Goal: Transaction & Acquisition: Book appointment/travel/reservation

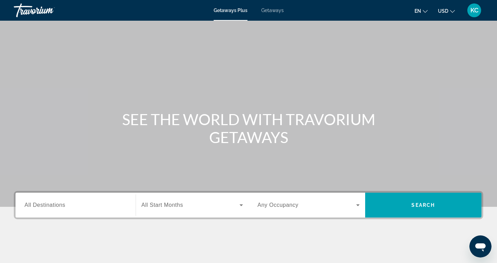
click at [36, 203] on span "All Destinations" at bounding box center [45, 205] width 41 height 6
click at [36, 203] on input "Destination All Destinations" at bounding box center [76, 206] width 102 height 8
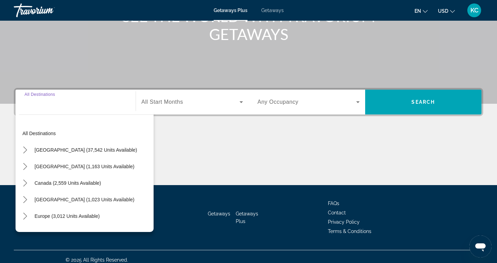
scroll to position [110, 0]
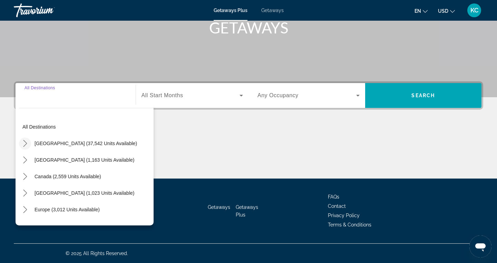
click at [25, 145] on icon "Toggle United States (37,542 units available) submenu" at bounding box center [25, 143] width 4 height 7
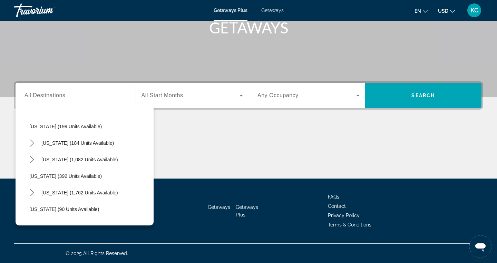
scroll to position [415, 0]
click at [58, 174] on span "[US_STATE] (392 units available)" at bounding box center [65, 176] width 72 height 6
type input "**********"
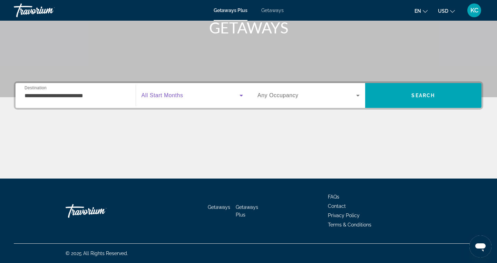
click at [184, 97] on span "Search widget" at bounding box center [191, 95] width 98 height 8
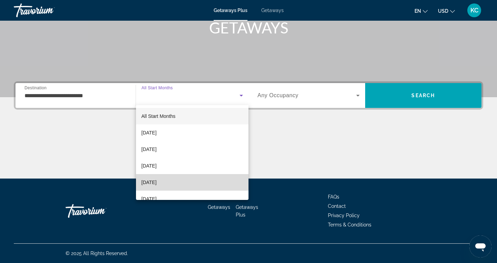
click at [157, 180] on span "[DATE]" at bounding box center [149, 182] width 15 height 8
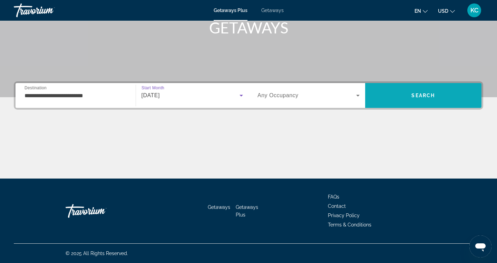
click at [395, 99] on span "Search" at bounding box center [423, 95] width 117 height 17
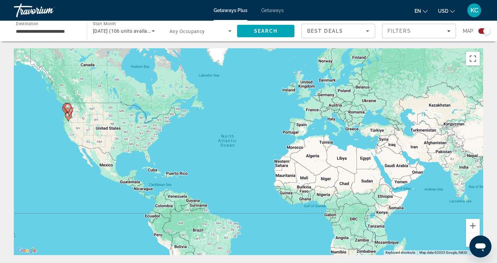
click at [264, 9] on span "Getaways" at bounding box center [272, 11] width 22 height 6
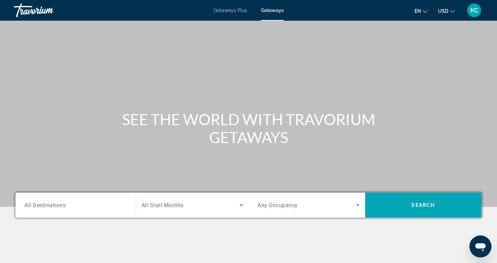
click at [53, 204] on span "All Destinations" at bounding box center [45, 205] width 41 height 7
click at [53, 204] on input "Destination All Destinations" at bounding box center [76, 206] width 102 height 8
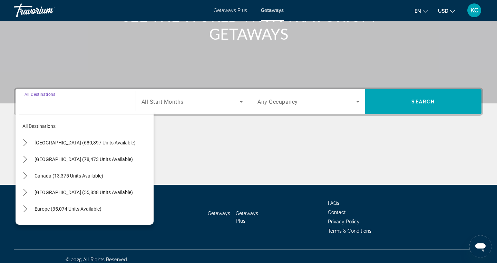
scroll to position [110, 0]
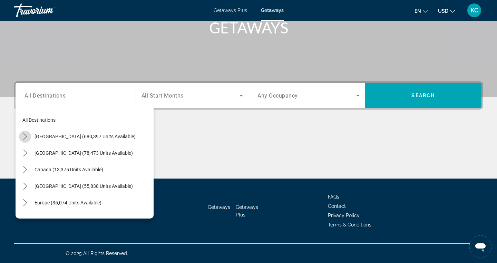
click at [25, 137] on icon "Toggle United States (680,397 units available) submenu" at bounding box center [25, 136] width 7 height 7
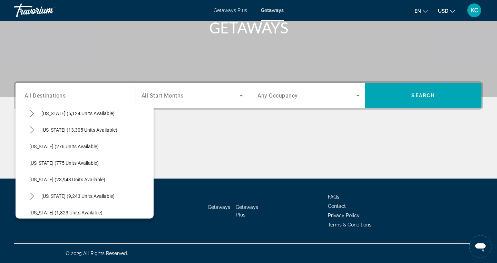
scroll to position [470, 0]
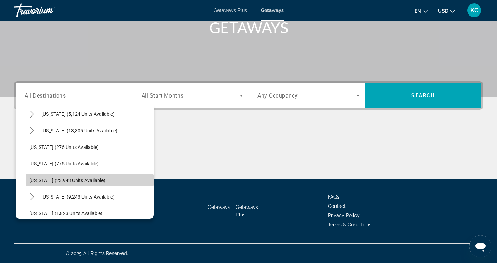
click at [43, 179] on span "[US_STATE] (23,943 units available)" at bounding box center [67, 181] width 76 height 6
type input "**********"
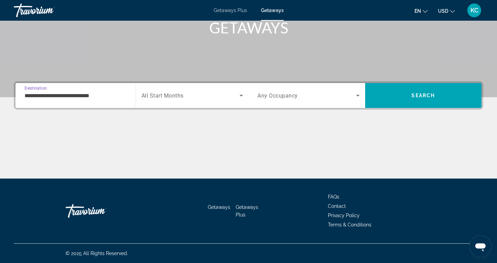
click at [149, 96] on span "All Start Months" at bounding box center [163, 96] width 42 height 7
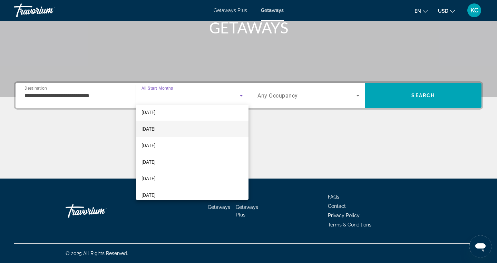
scroll to position [38, 0]
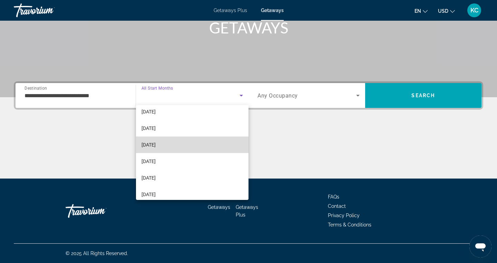
click at [156, 151] on mat-option "[DATE]" at bounding box center [192, 145] width 113 height 17
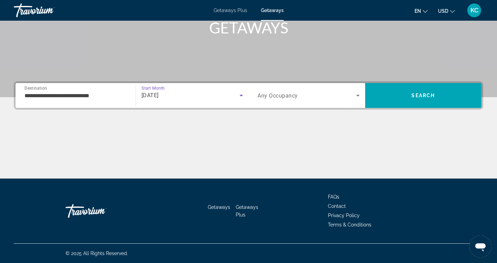
click at [296, 94] on span "Any Occupancy" at bounding box center [278, 96] width 40 height 7
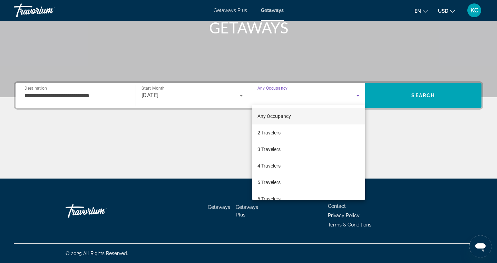
click at [392, 124] on div at bounding box center [248, 131] width 497 height 263
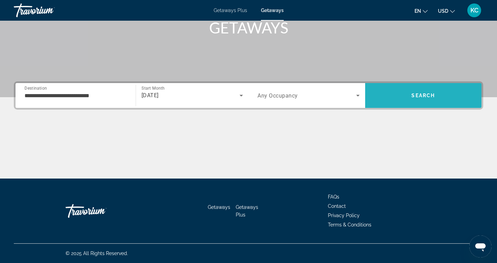
click at [399, 96] on span "Search" at bounding box center [423, 95] width 117 height 17
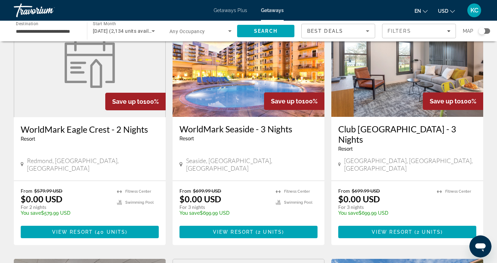
scroll to position [308, 0]
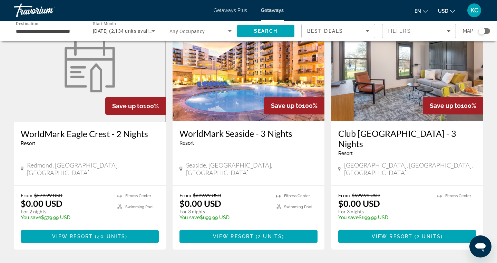
click at [228, 79] on img "Main content" at bounding box center [249, 66] width 152 height 110
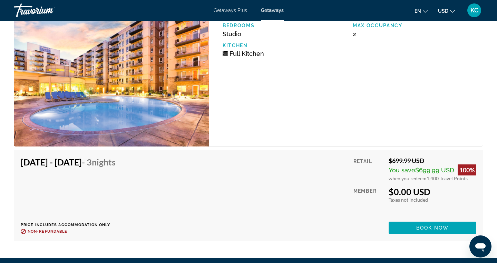
scroll to position [1397, 0]
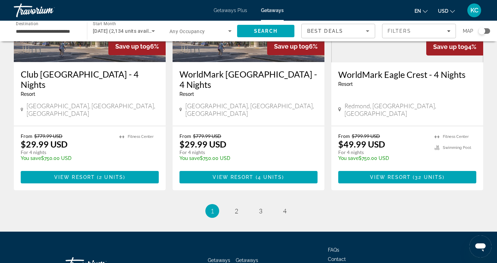
scroll to position [873, 0]
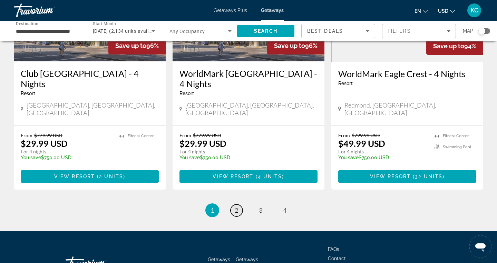
click at [236, 207] on span "2" at bounding box center [236, 211] width 3 height 8
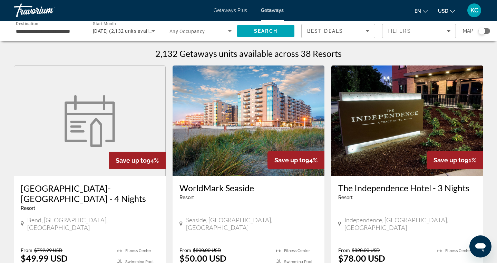
scroll to position [10, 0]
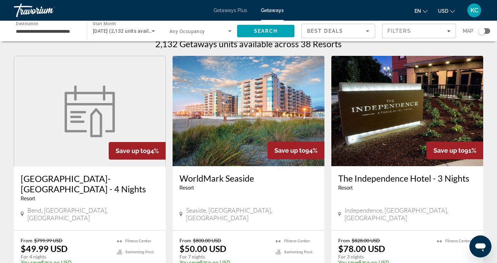
click at [235, 141] on img "Main content" at bounding box center [249, 111] width 152 height 110
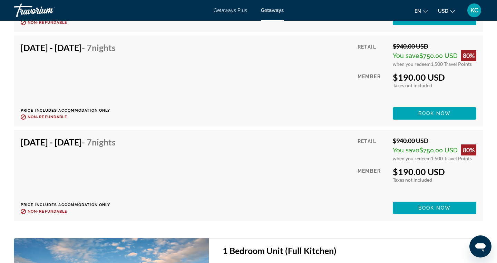
scroll to position [1617, 0]
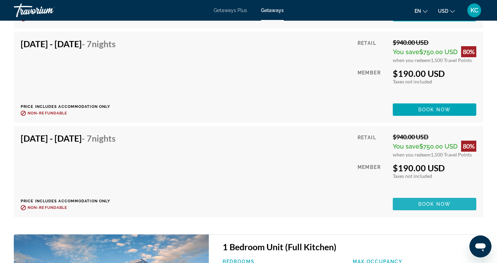
click at [417, 198] on span "Main content" at bounding box center [435, 204] width 84 height 17
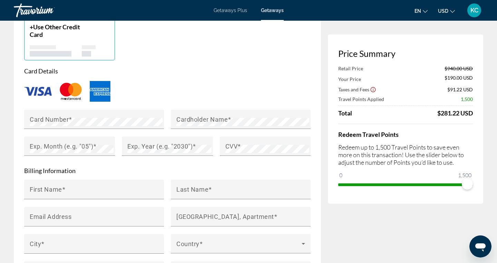
scroll to position [553, 0]
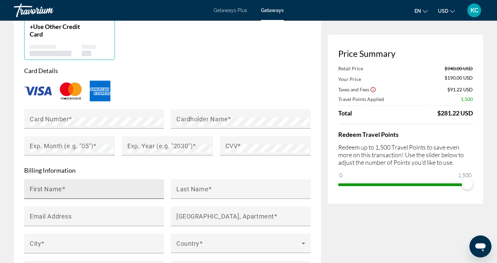
click at [49, 188] on mat-label "First Name" at bounding box center [46, 188] width 32 height 7
click at [49, 188] on input "First Name" at bounding box center [96, 192] width 133 height 8
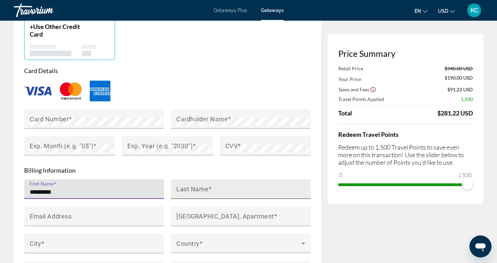
type input "*********"
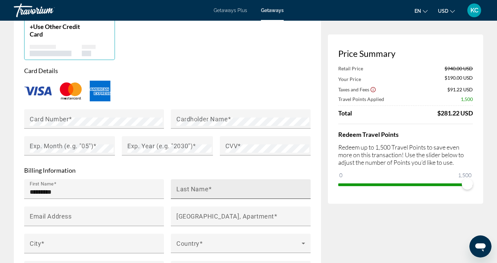
click at [187, 188] on mat-label "Last Name" at bounding box center [192, 188] width 32 height 7
click at [187, 188] on input "Last Name" at bounding box center [242, 192] width 133 height 8
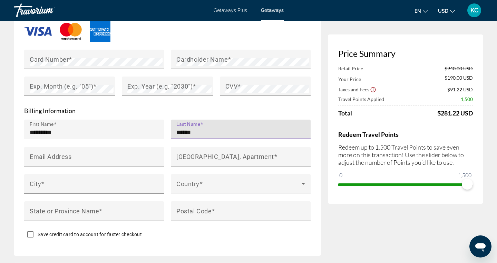
scroll to position [614, 0]
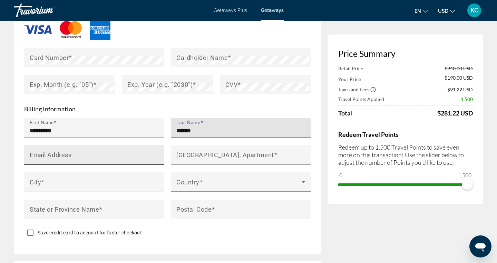
type input "******"
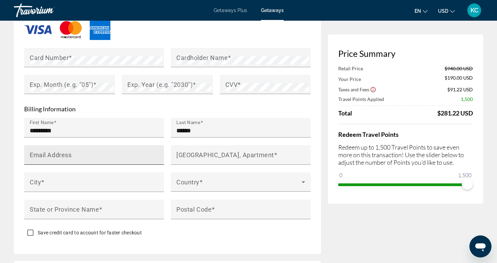
click at [57, 153] on mat-label "Email Address" at bounding box center [51, 154] width 42 height 7
click at [57, 154] on input "Email Address" at bounding box center [96, 158] width 133 height 8
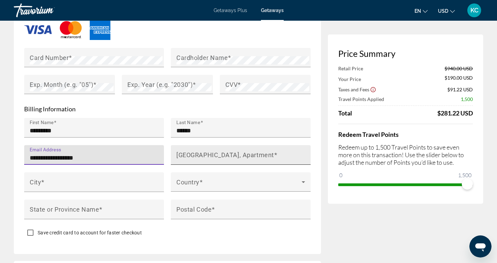
type input "**********"
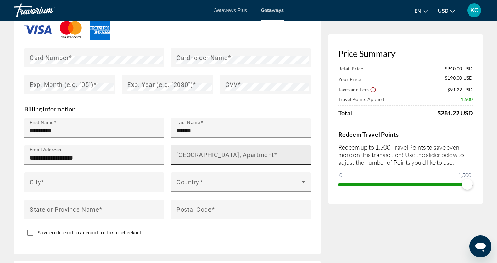
click at [188, 154] on mat-label "[GEOGRAPHIC_DATA], Apartment" at bounding box center [225, 154] width 98 height 7
click at [188, 154] on input "[GEOGRAPHIC_DATA], Apartment" at bounding box center [242, 158] width 133 height 8
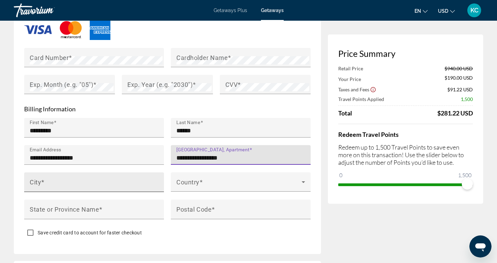
type input "**********"
click at [96, 177] on div "City" at bounding box center [96, 183] width 133 height 20
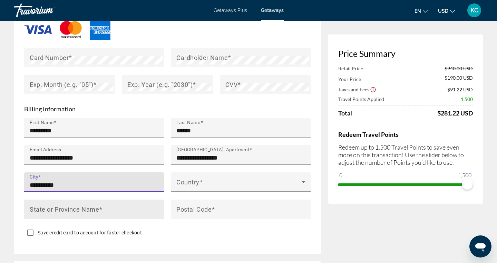
type input "*********"
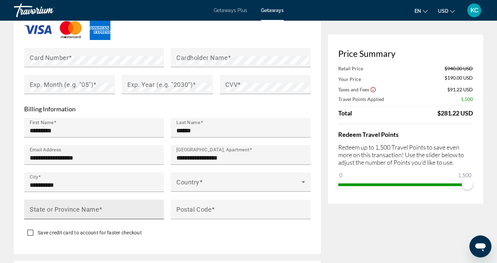
click at [97, 206] on mat-label "State or Province Name" at bounding box center [64, 209] width 69 height 7
click at [97, 208] on input "State or Province Name" at bounding box center [96, 212] width 133 height 8
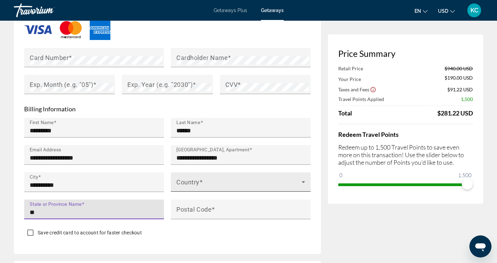
type input "**"
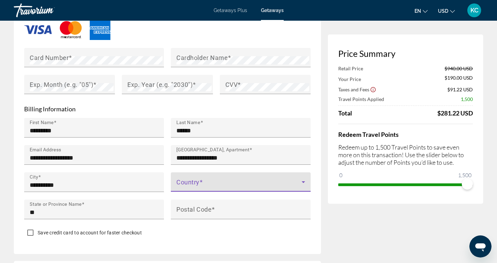
click at [213, 181] on span "Main content" at bounding box center [238, 185] width 125 height 8
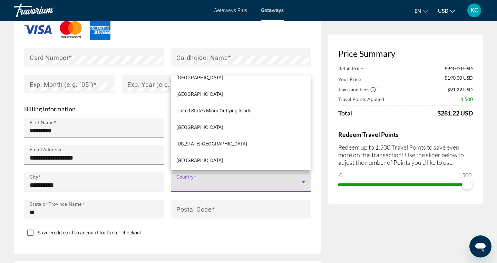
scroll to position [3990, 0]
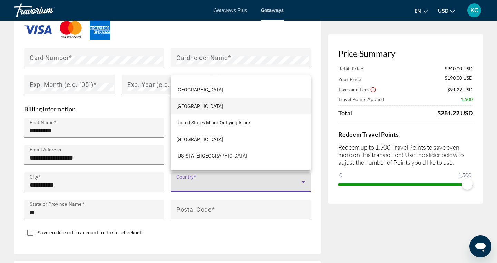
click at [217, 104] on span "[GEOGRAPHIC_DATA]" at bounding box center [199, 106] width 47 height 8
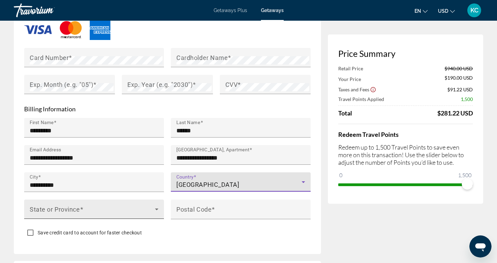
click at [124, 208] on span "Main content" at bounding box center [92, 212] width 125 height 8
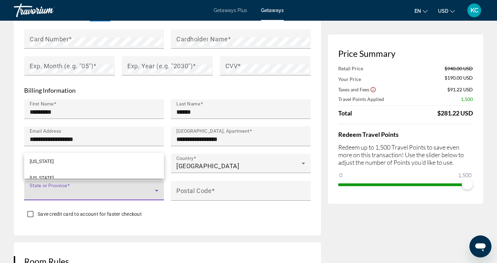
scroll to position [814, 0]
click at [67, 163] on mat-option "[US_STATE]" at bounding box center [94, 162] width 140 height 17
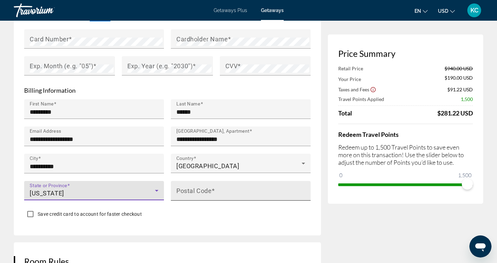
click at [190, 187] on mat-label "Postal Code" at bounding box center [193, 190] width 35 height 7
click at [190, 190] on input "Postal Code" at bounding box center [242, 194] width 133 height 8
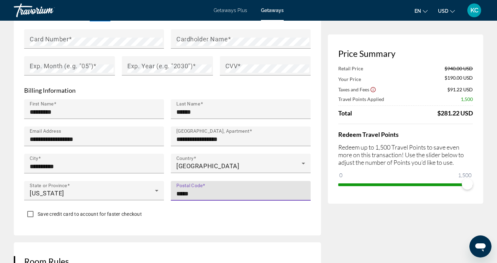
type input "*****"
click at [191, 210] on div "Save credit card to account for faster checkout" at bounding box center [167, 214] width 287 height 13
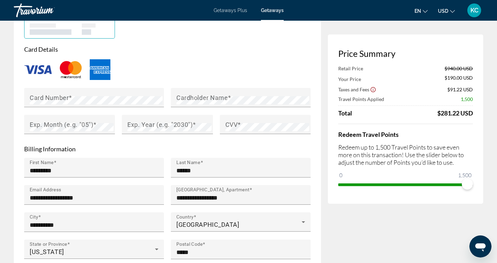
scroll to position [552, 0]
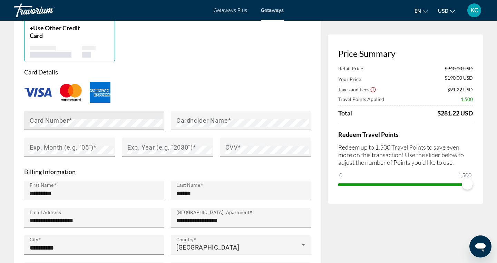
click at [42, 121] on mat-label "Card Number" at bounding box center [49, 120] width 39 height 7
click at [188, 121] on mat-label "Cardholder Name" at bounding box center [201, 120] width 51 height 7
click at [76, 146] on mat-label "Exp. Month (e.g. "05")" at bounding box center [62, 147] width 64 height 7
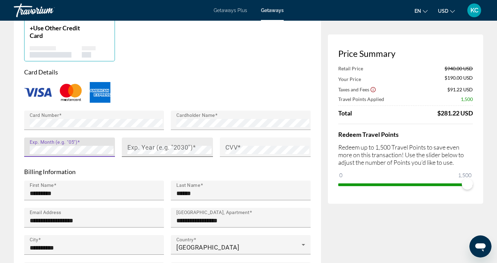
click at [151, 147] on mat-label "Exp. Year (e.g. "2030")" at bounding box center [159, 147] width 65 height 7
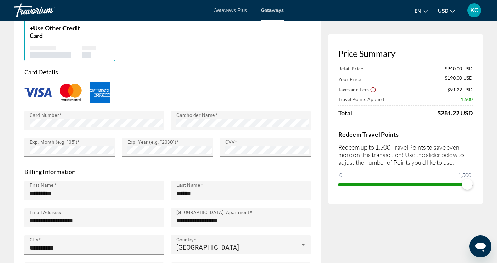
click at [192, 161] on div "Main content" at bounding box center [167, 161] width 91 height 8
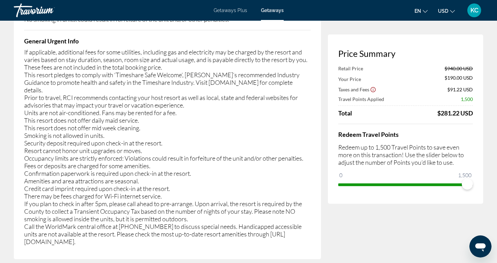
scroll to position [1387, 0]
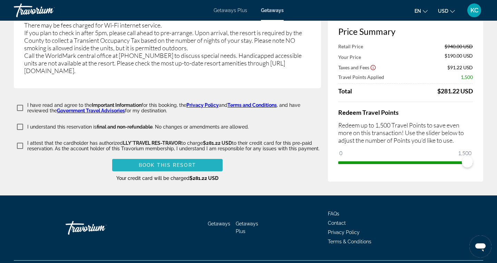
click at [182, 163] on span "Book this Resort" at bounding box center [167, 166] width 57 height 6
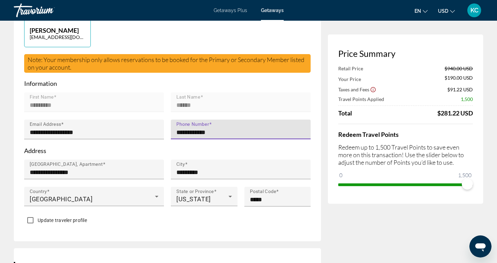
type input "**********"
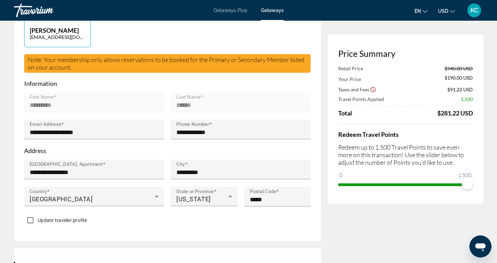
click at [271, 81] on p "Information" at bounding box center [167, 84] width 287 height 8
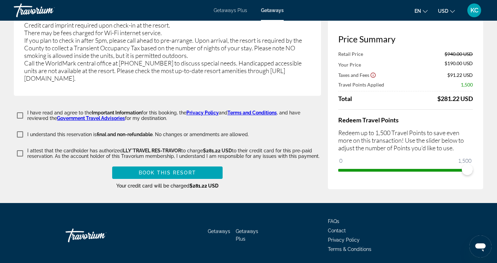
scroll to position [1380, 0]
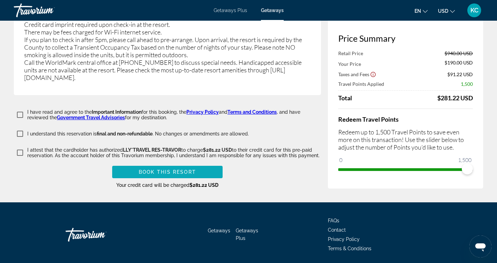
click at [176, 169] on span "Book this Resort" at bounding box center [167, 172] width 57 height 6
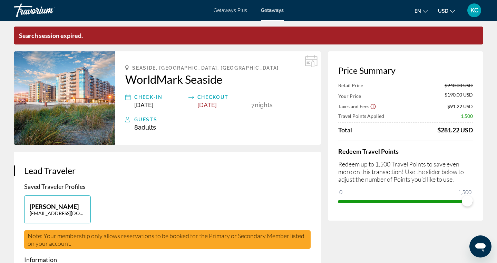
scroll to position [0, 0]
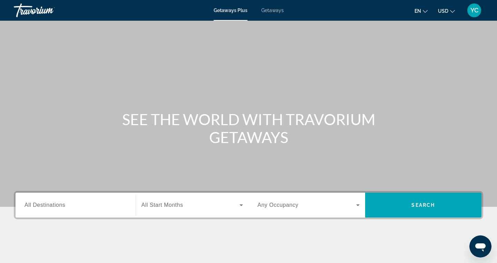
click at [273, 11] on span "Getaways" at bounding box center [272, 11] width 22 height 6
click at [47, 206] on span "All Destinations" at bounding box center [45, 205] width 41 height 6
click at [47, 206] on input "Destination All Destinations" at bounding box center [76, 206] width 102 height 8
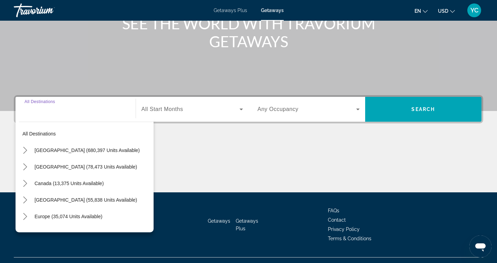
scroll to position [110, 0]
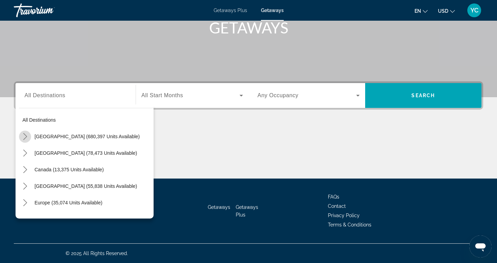
click at [25, 137] on icon "Toggle United States (680,397 units available) submenu" at bounding box center [25, 136] width 7 height 7
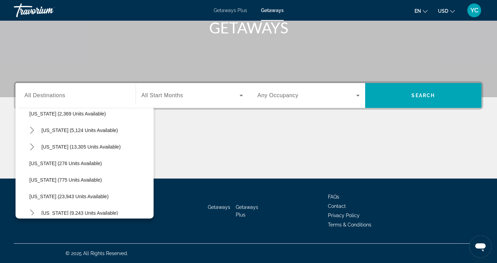
scroll to position [460, 0]
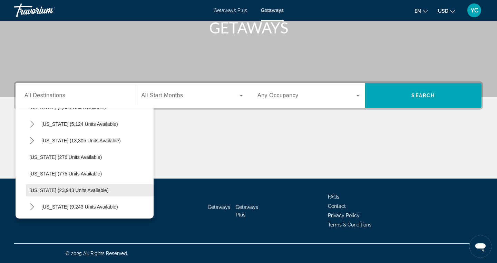
click at [46, 191] on span "[US_STATE] (23,943 units available)" at bounding box center [68, 191] width 79 height 6
type input "**********"
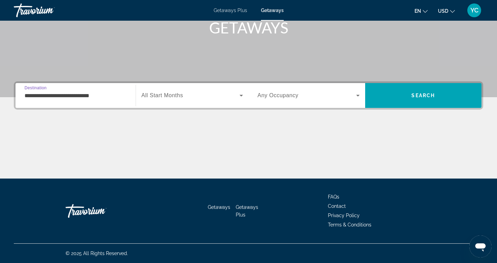
click at [161, 97] on span "All Start Months" at bounding box center [163, 96] width 42 height 6
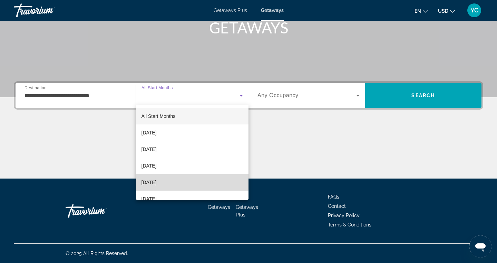
click at [157, 182] on span "[DATE]" at bounding box center [149, 182] width 15 height 8
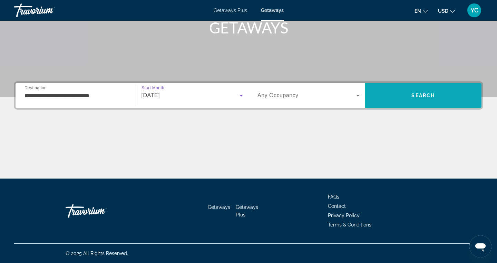
click at [407, 87] on span "Search" at bounding box center [423, 95] width 117 height 17
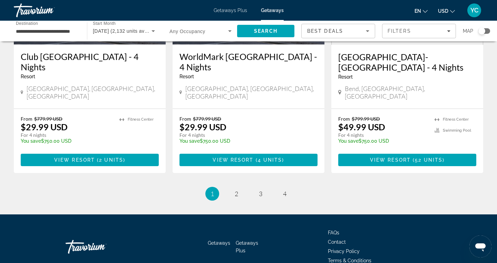
scroll to position [896, 0]
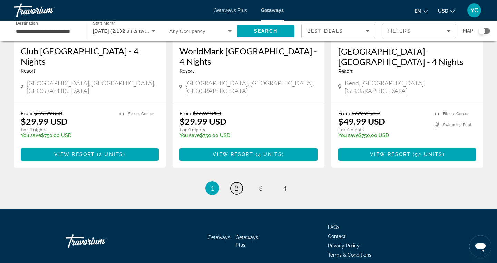
click at [238, 185] on span "2" at bounding box center [236, 189] width 3 height 8
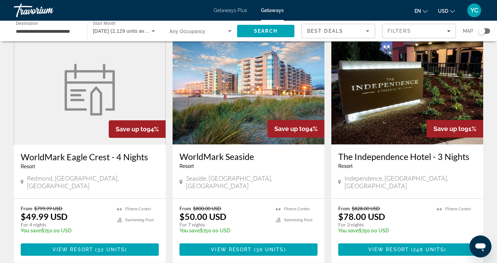
scroll to position [31, 0]
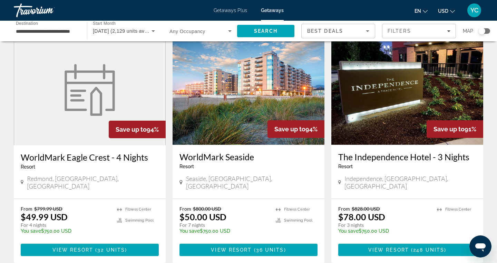
click at [237, 126] on img "Main content" at bounding box center [249, 90] width 152 height 110
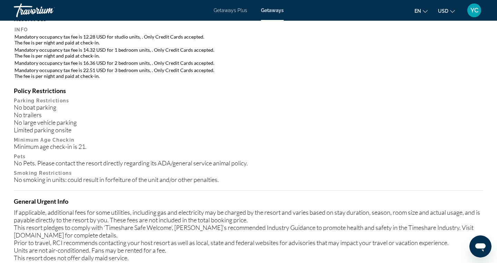
scroll to position [707, 0]
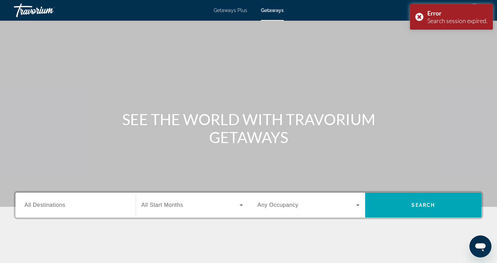
click at [57, 205] on span "All Destinations" at bounding box center [45, 205] width 41 height 6
click at [57, 205] on input "Destination All Destinations" at bounding box center [76, 206] width 102 height 8
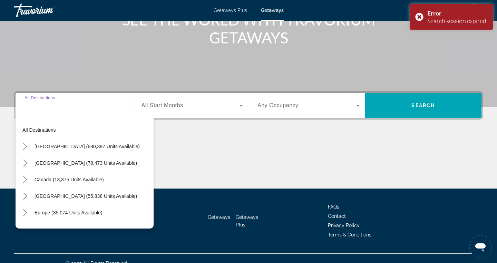
scroll to position [110, 0]
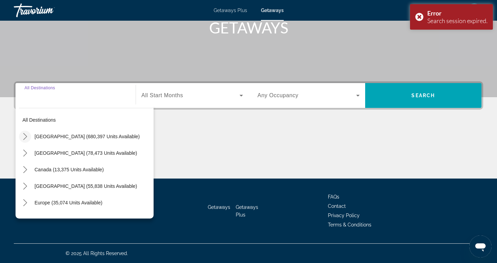
click at [25, 136] on icon "Toggle United States (680,397 units available) submenu" at bounding box center [25, 136] width 7 height 7
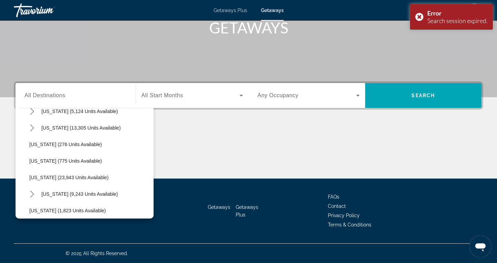
scroll to position [474, 0]
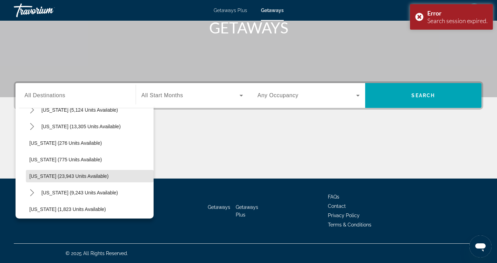
click at [51, 176] on span "[US_STATE] (23,943 units available)" at bounding box center [68, 177] width 79 height 6
type input "**********"
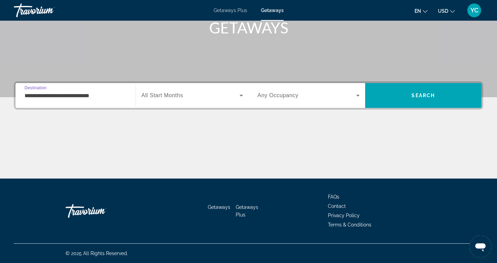
click at [160, 95] on span "All Start Months" at bounding box center [163, 96] width 42 height 6
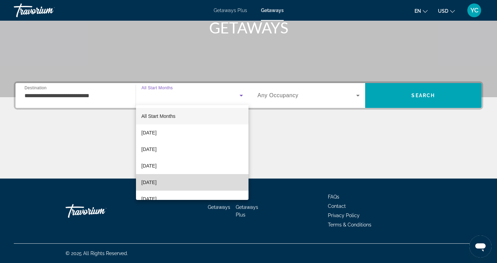
click at [153, 182] on span "[DATE]" at bounding box center [149, 182] width 15 height 8
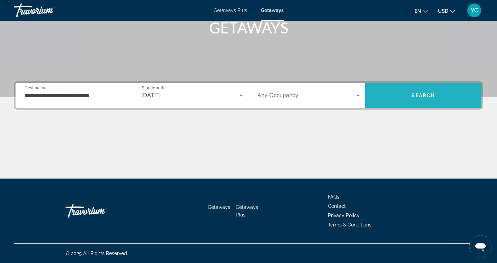
click at [427, 93] on span "Search" at bounding box center [422, 96] width 23 height 6
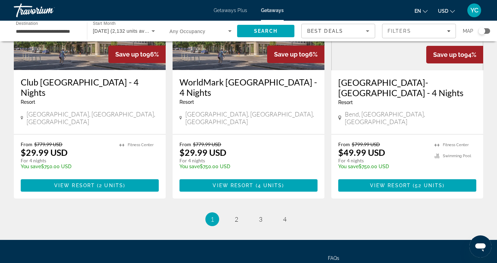
scroll to position [870, 0]
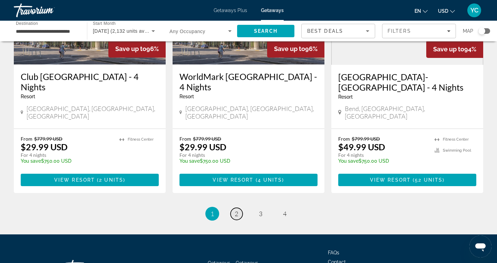
click at [234, 208] on link "page 2" at bounding box center [237, 214] width 12 height 12
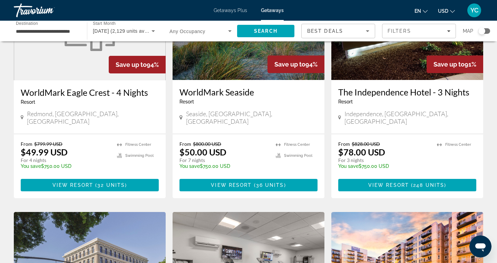
scroll to position [100, 0]
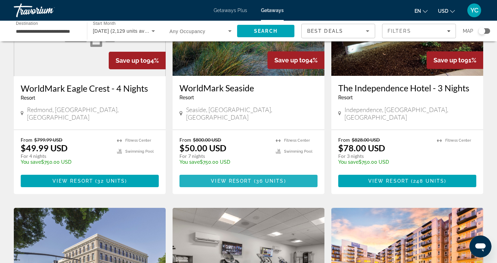
click at [240, 178] on span "View Resort" at bounding box center [231, 181] width 41 height 6
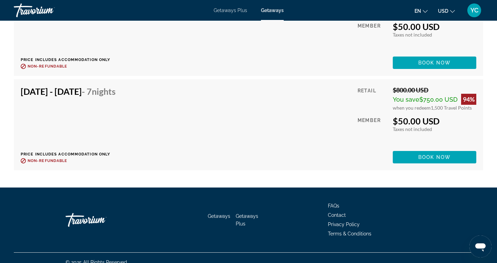
scroll to position [2732, 0]
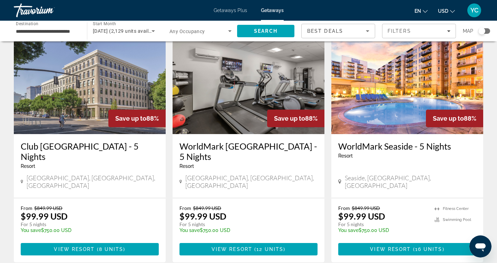
scroll to position [285, 0]
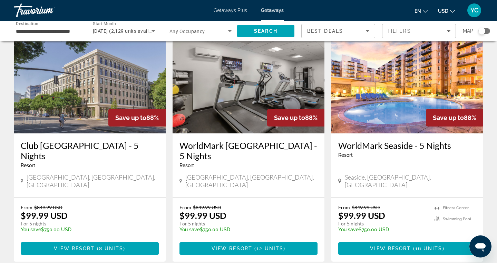
click at [390, 98] on img "Main content" at bounding box center [407, 78] width 152 height 110
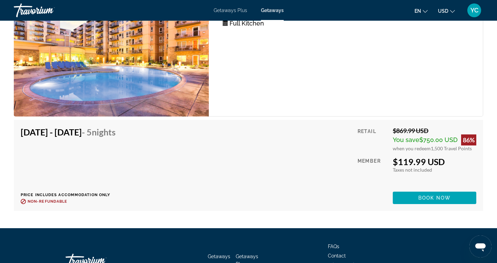
scroll to position [1933, 0]
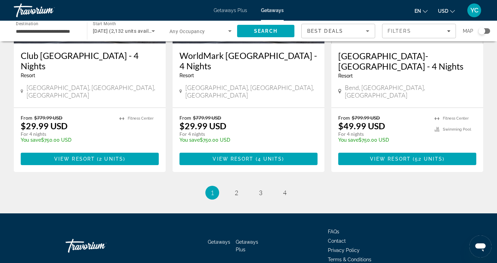
scroll to position [894, 0]
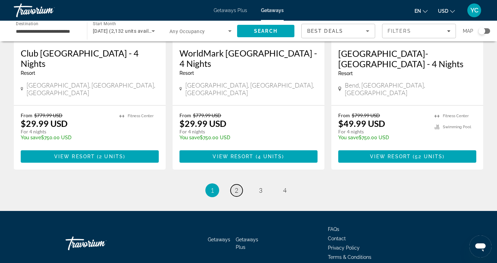
click at [236, 187] on span "2" at bounding box center [236, 191] width 3 height 8
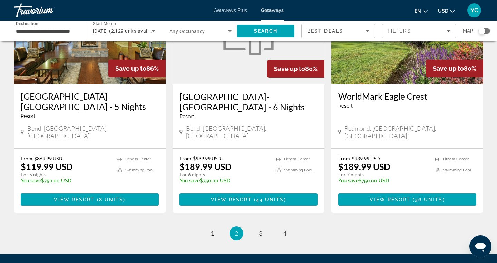
scroll to position [875, 0]
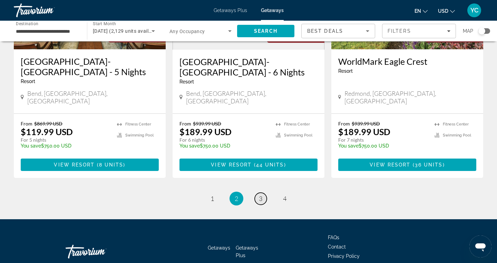
click at [261, 195] on span "3" at bounding box center [260, 199] width 3 height 8
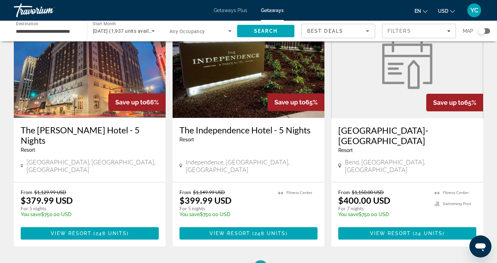
scroll to position [895, 0]
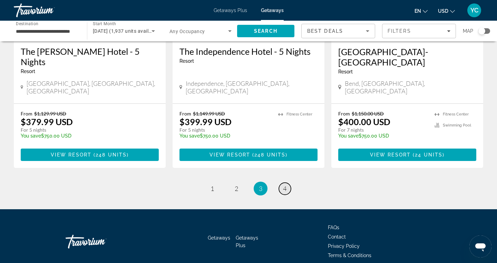
click at [284, 185] on span "4" at bounding box center [284, 189] width 3 height 8
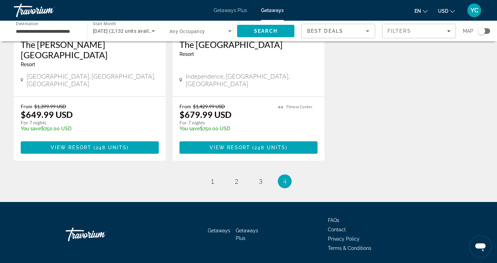
scroll to position [149, 0]
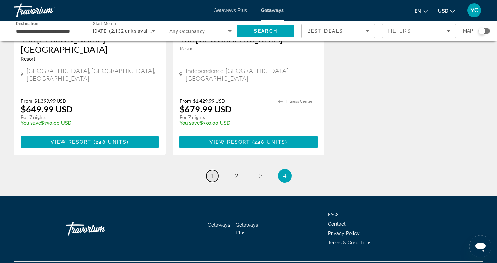
click at [212, 172] on span "1" at bounding box center [212, 176] width 3 height 8
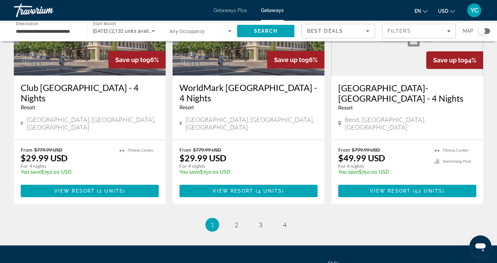
scroll to position [896, 0]
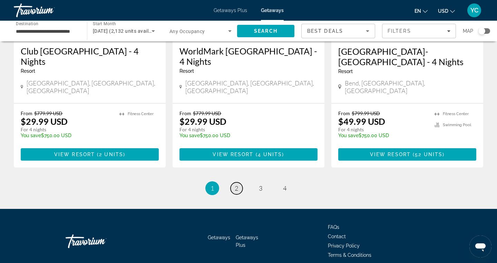
click at [236, 185] on span "2" at bounding box center [236, 189] width 3 height 8
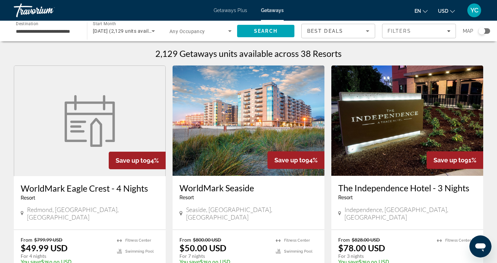
click at [250, 143] on img "Main content" at bounding box center [249, 121] width 152 height 110
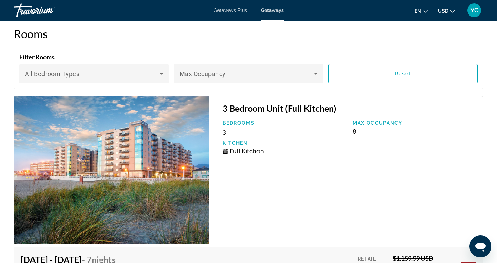
scroll to position [1303, 0]
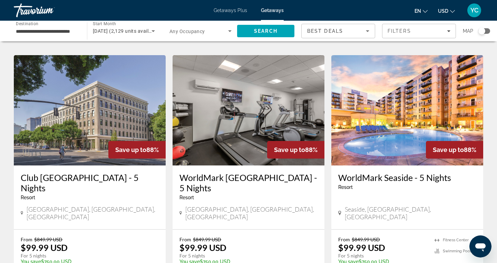
scroll to position [243, 0]
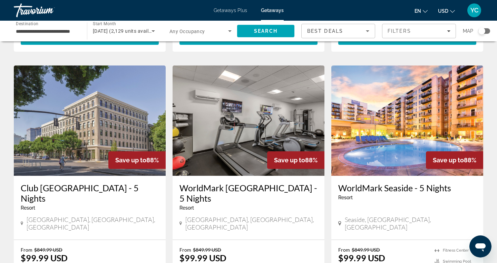
click at [362, 132] on img "Main content" at bounding box center [407, 121] width 152 height 110
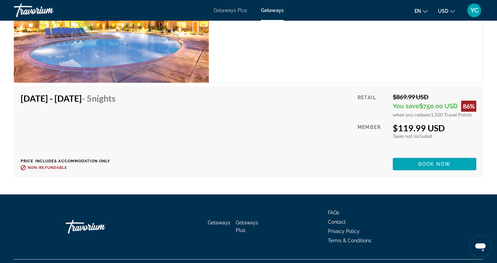
scroll to position [1972, 0]
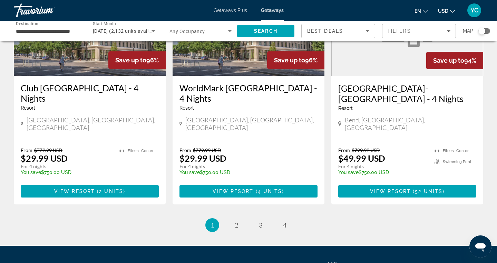
scroll to position [896, 0]
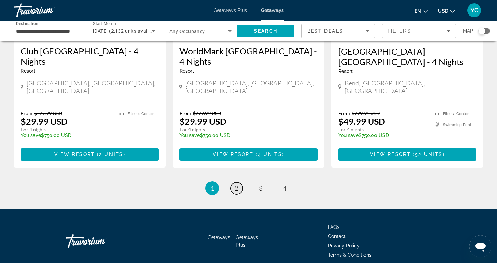
click at [235, 185] on span "2" at bounding box center [236, 189] width 3 height 8
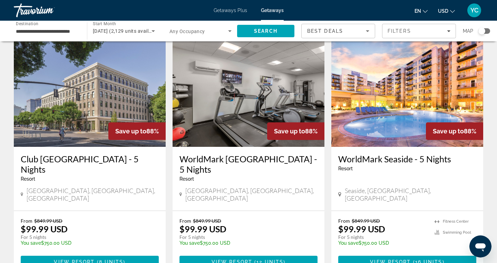
scroll to position [276, 0]
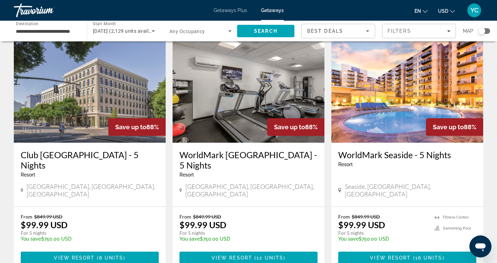
click at [430, 80] on img "Main content" at bounding box center [407, 87] width 152 height 110
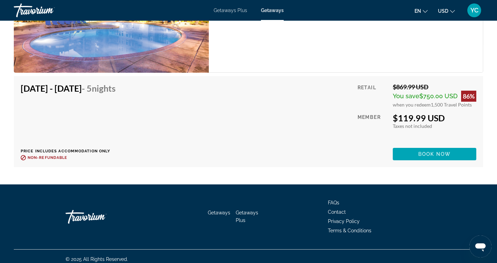
scroll to position [1971, 0]
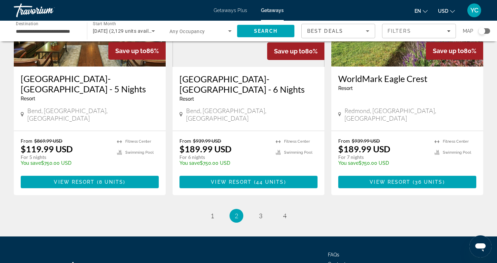
scroll to position [875, 0]
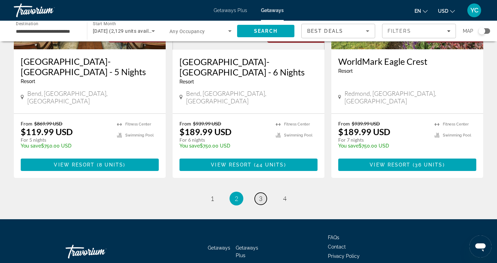
click at [261, 195] on span "3" at bounding box center [260, 199] width 3 height 8
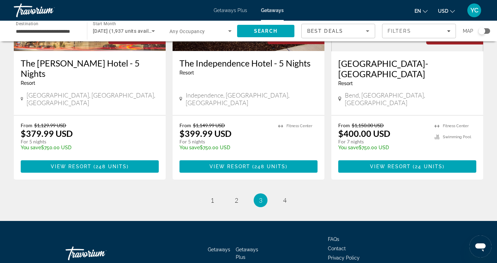
scroll to position [885, 0]
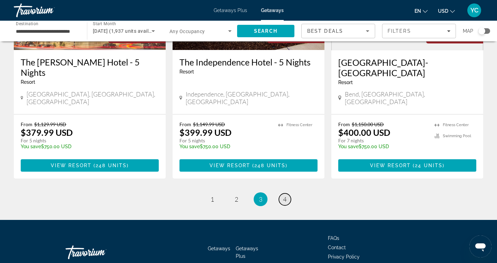
click at [283, 196] on span "4" at bounding box center [284, 200] width 3 height 8
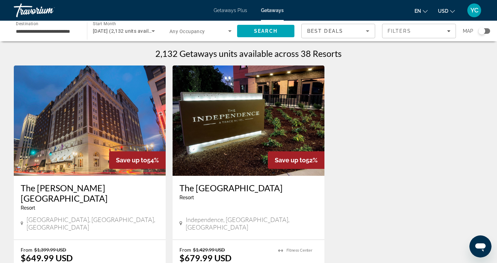
scroll to position [149, 0]
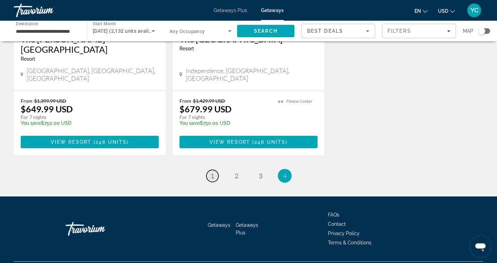
click at [213, 172] on span "1" at bounding box center [212, 176] width 3 height 8
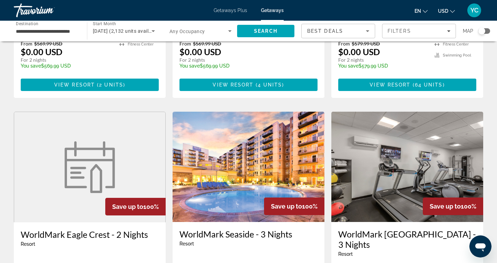
scroll to position [219, 0]
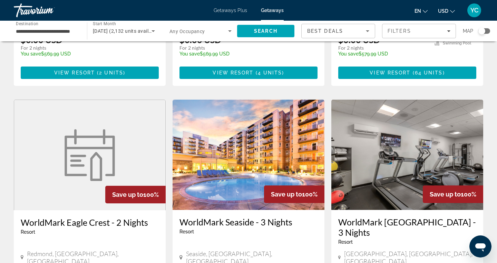
click at [213, 156] on img "Main content" at bounding box center [249, 155] width 152 height 110
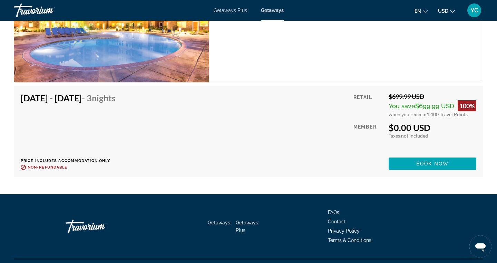
scroll to position [1474, 0]
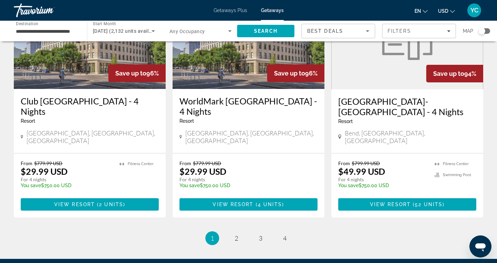
scroll to position [896, 0]
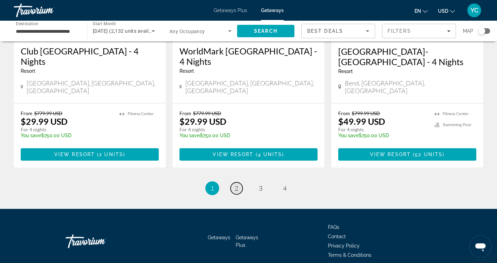
click at [237, 185] on span "2" at bounding box center [236, 189] width 3 height 8
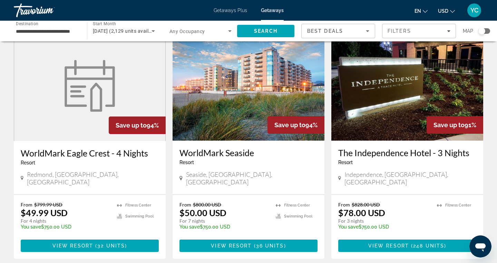
scroll to position [36, 0]
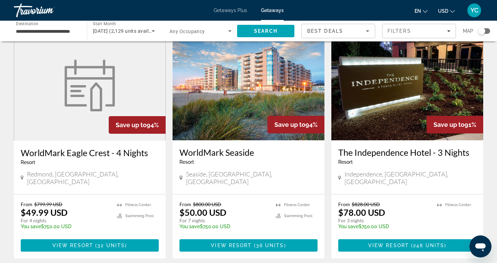
click at [248, 104] on img "Main content" at bounding box center [249, 85] width 152 height 110
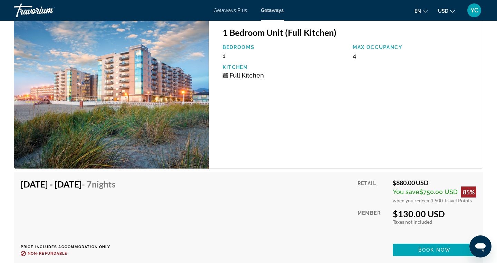
scroll to position [1735, 0]
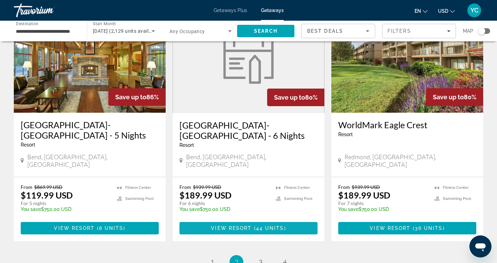
scroll to position [811, 0]
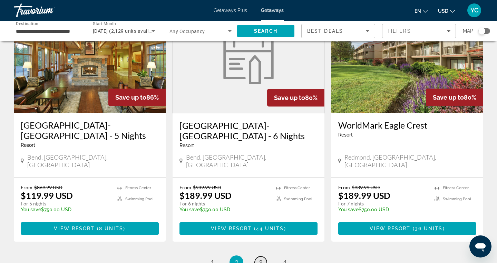
click at [262, 259] on span "3" at bounding box center [260, 263] width 3 height 8
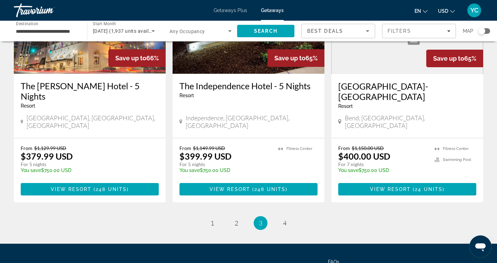
scroll to position [895, 0]
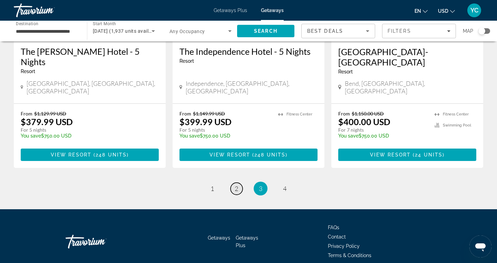
click at [237, 185] on span "2" at bounding box center [236, 189] width 3 height 8
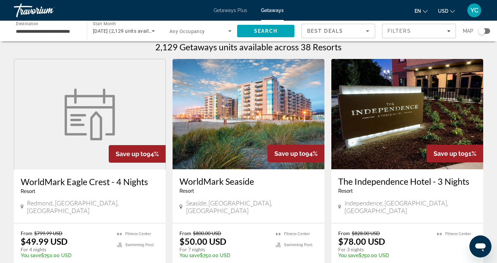
scroll to position [7, 0]
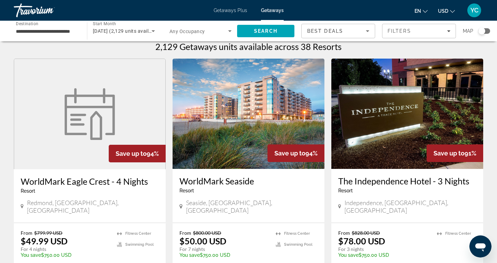
click at [237, 159] on img "Main content" at bounding box center [249, 114] width 152 height 110
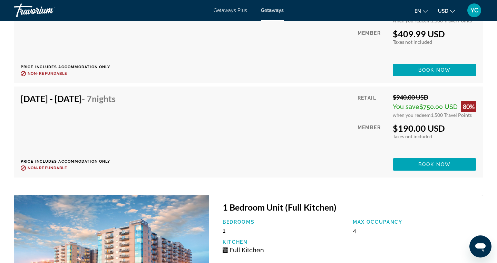
scroll to position [1579, 0]
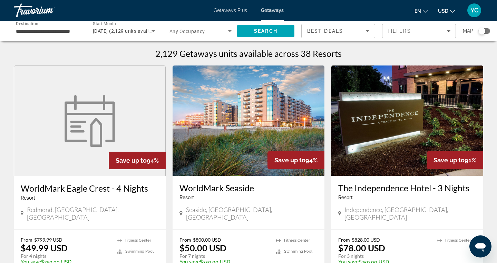
click at [235, 10] on span "Getaways Plus" at bounding box center [230, 11] width 33 height 6
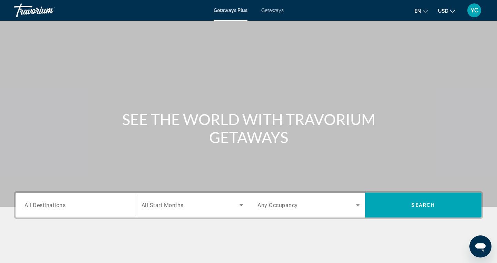
click at [53, 208] on span "All Destinations" at bounding box center [45, 205] width 41 height 7
click at [53, 208] on input "Destination All Destinations" at bounding box center [76, 206] width 102 height 8
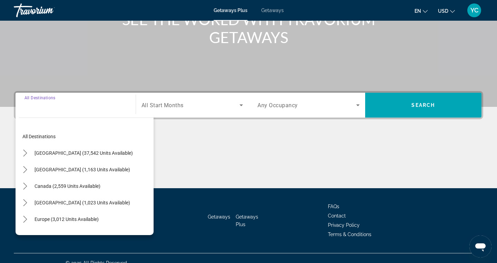
scroll to position [110, 0]
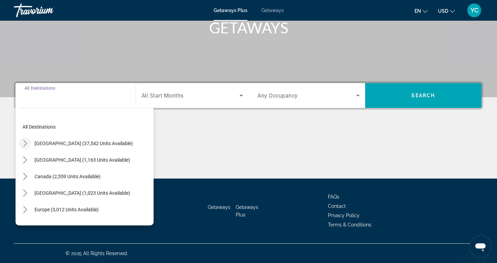
click at [27, 143] on icon "Toggle United States (37,542 units available) submenu" at bounding box center [25, 143] width 7 height 7
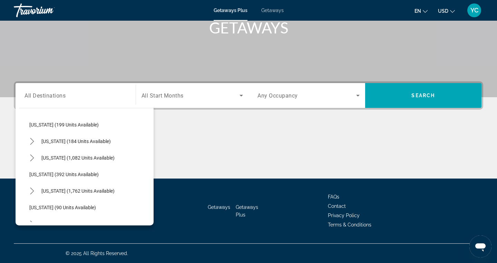
scroll to position [424, 0]
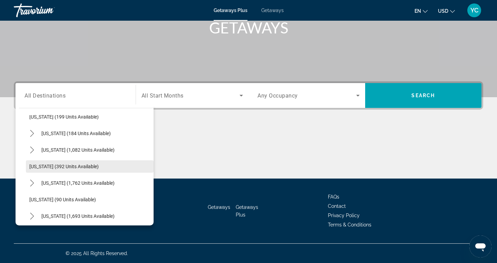
click at [65, 164] on span "Oregon (392 units available)" at bounding box center [63, 167] width 69 height 6
type input "**********"
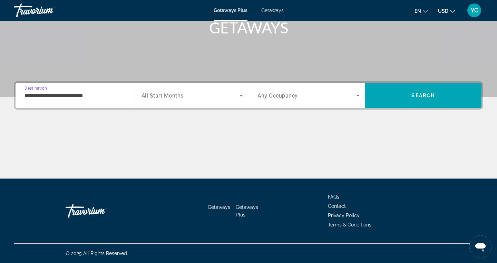
click at [155, 98] on span "All Start Months" at bounding box center [163, 96] width 42 height 7
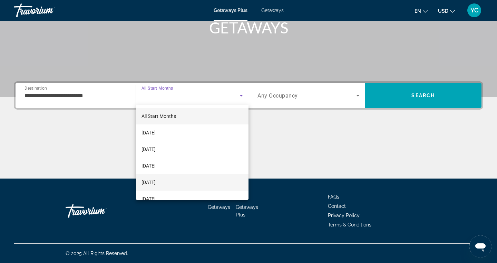
click at [155, 182] on span "[DATE]" at bounding box center [149, 182] width 14 height 8
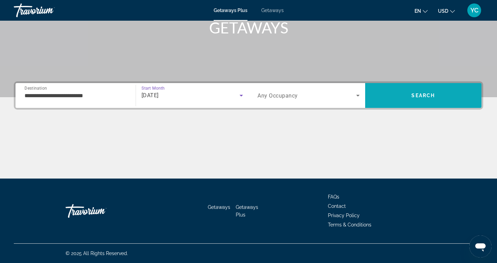
click at [413, 92] on span "Search" at bounding box center [423, 95] width 117 height 17
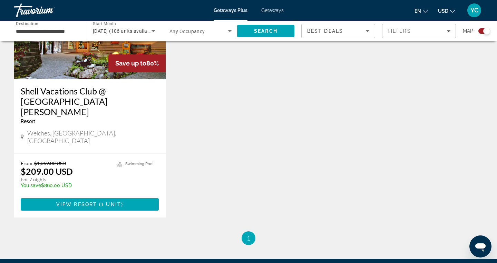
scroll to position [807, 0]
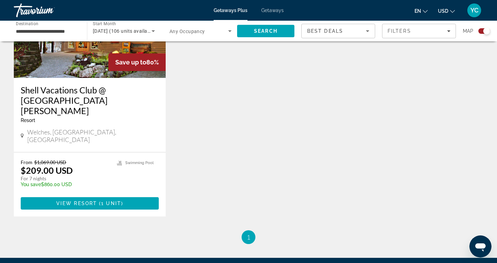
click at [272, 13] on div "Getaways Plus Getaways en English Español Français Italiano Português русский U…" at bounding box center [248, 10] width 497 height 18
click at [273, 11] on span "Getaways" at bounding box center [272, 11] width 22 height 6
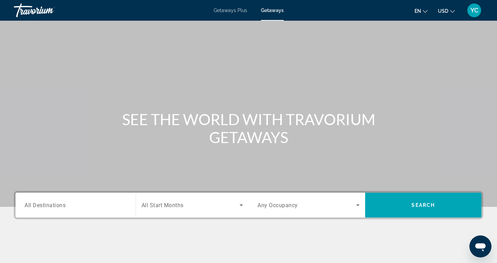
click at [57, 203] on span "All Destinations" at bounding box center [45, 205] width 41 height 7
click at [57, 203] on input "Destination All Destinations" at bounding box center [76, 206] width 102 height 8
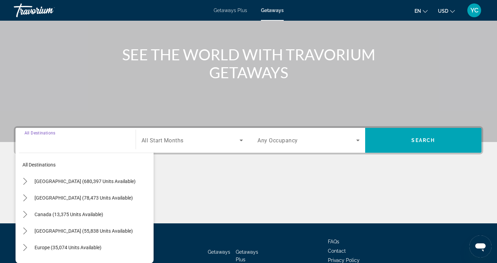
scroll to position [110, 0]
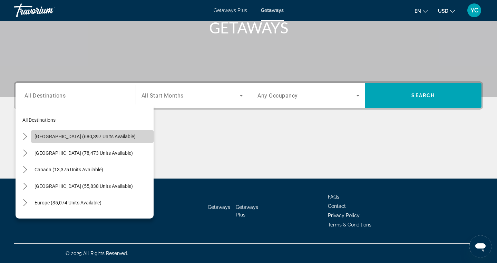
click at [38, 139] on span "[GEOGRAPHIC_DATA] (680,397 units available)" at bounding box center [85, 137] width 101 height 6
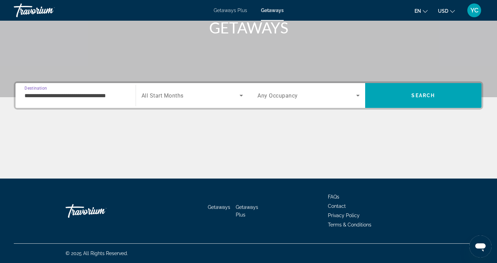
click at [29, 97] on input "**********" at bounding box center [76, 96] width 102 height 8
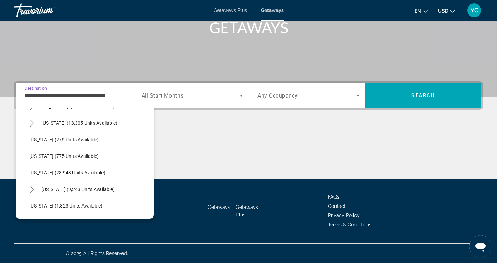
scroll to position [480, 0]
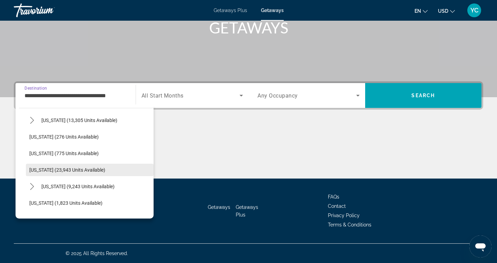
click at [52, 171] on span "[US_STATE] (23,943 units available)" at bounding box center [67, 170] width 76 height 6
type input "**********"
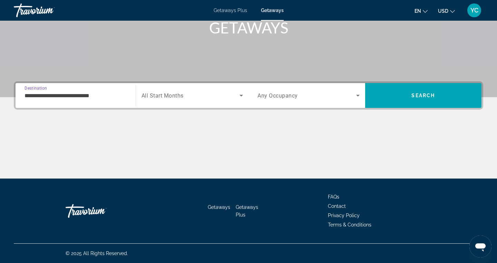
click at [163, 95] on span "All Start Months" at bounding box center [163, 96] width 42 height 7
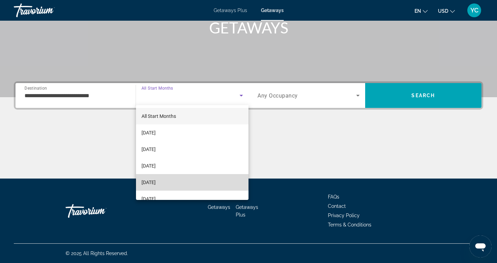
click at [156, 185] on span "[DATE]" at bounding box center [149, 182] width 14 height 8
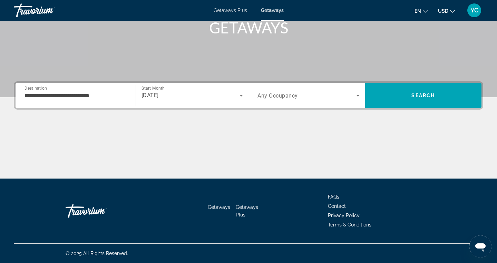
click at [276, 95] on span "Any Occupancy" at bounding box center [278, 96] width 40 height 7
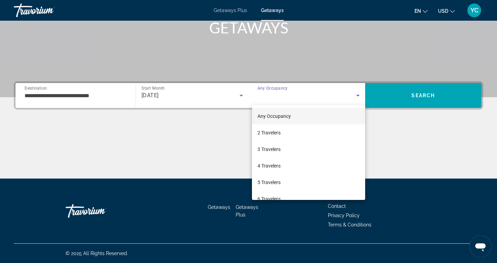
click at [228, 135] on div at bounding box center [248, 131] width 497 height 263
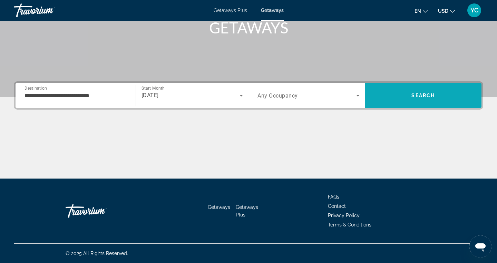
click at [388, 98] on span "Search" at bounding box center [423, 95] width 117 height 17
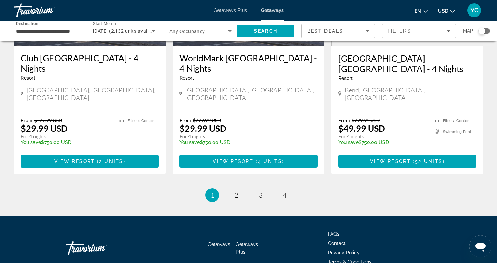
scroll to position [896, 0]
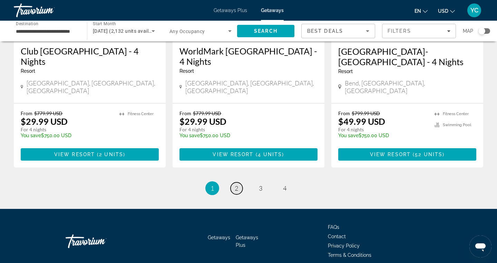
click at [235, 185] on span "2" at bounding box center [236, 189] width 3 height 8
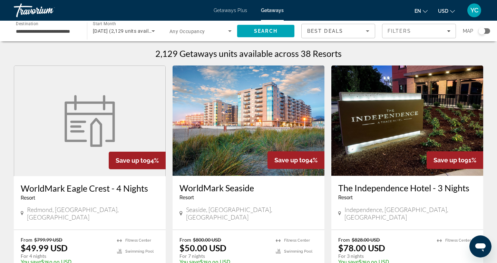
click at [236, 138] on img "Main content" at bounding box center [249, 121] width 152 height 110
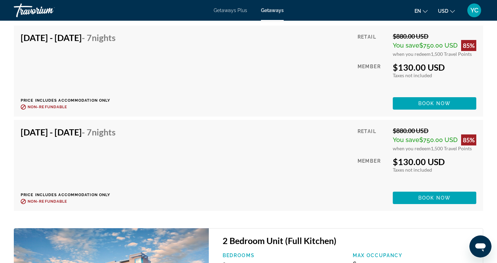
scroll to position [1982, 0]
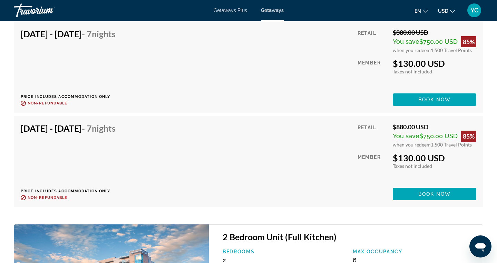
click at [236, 138] on div "Jan 23, 2026 - Jan 30, 2026 - 7 Nights Price includes accommodation only Refund…" at bounding box center [249, 161] width 456 height 77
click at [442, 192] on span "Book now" at bounding box center [434, 195] width 33 height 6
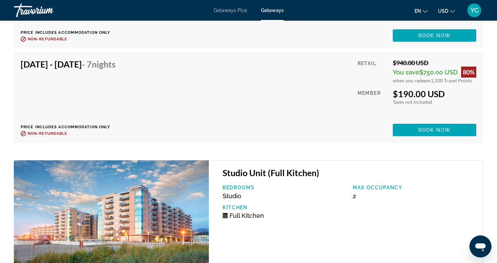
scroll to position [2395, 0]
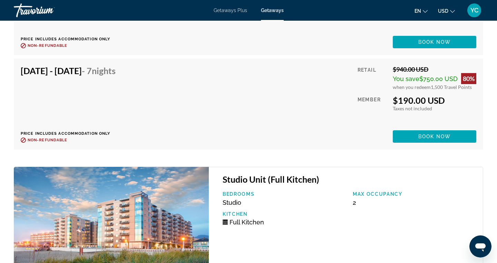
click at [210, 99] on div "Jan 23, 2026 - Jan 30, 2026 - 7 Nights Price includes accommodation only Refund…" at bounding box center [249, 104] width 456 height 77
click at [399, 132] on span "Main content" at bounding box center [435, 136] width 84 height 17
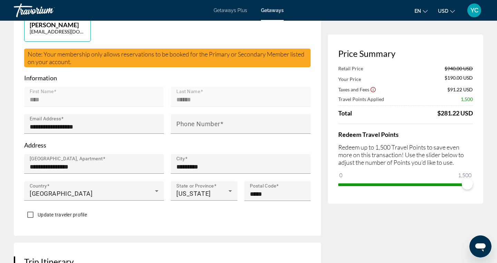
scroll to position [183, 0]
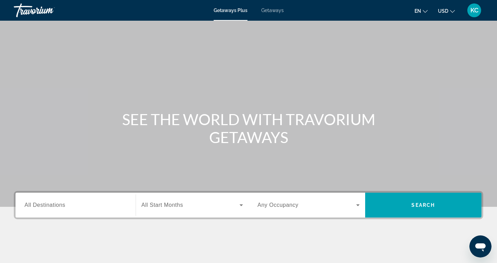
click at [274, 10] on span "Getaways" at bounding box center [272, 11] width 22 height 6
click at [35, 205] on span "All Destinations" at bounding box center [45, 205] width 41 height 6
click at [35, 205] on input "Destination All Destinations" at bounding box center [76, 206] width 102 height 8
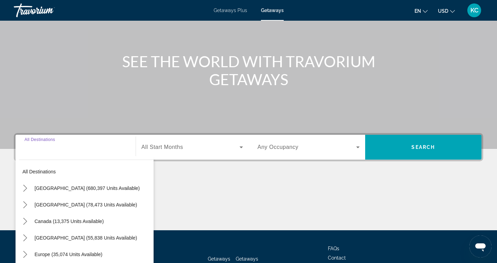
scroll to position [110, 0]
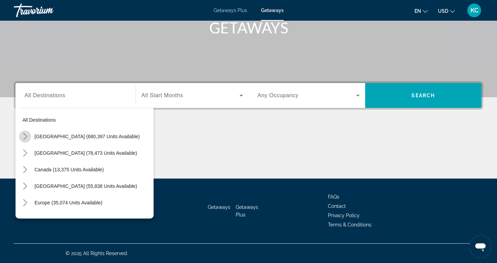
click at [24, 137] on icon "Toggle United States (680,397 units available) submenu" at bounding box center [25, 136] width 7 height 7
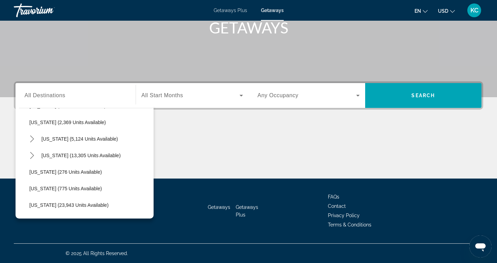
scroll to position [457, 0]
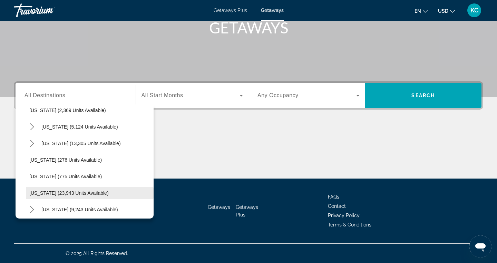
click at [49, 192] on span "[US_STATE] (23,943 units available)" at bounding box center [68, 194] width 79 height 6
type input "**********"
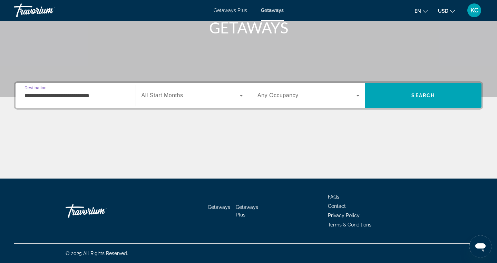
click at [164, 96] on span "All Start Months" at bounding box center [163, 96] width 42 height 6
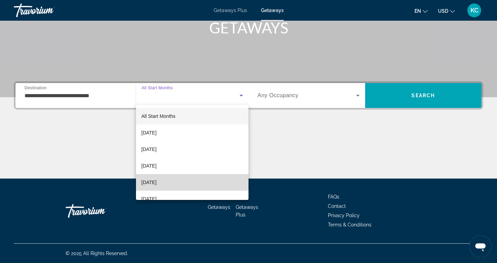
click at [157, 185] on span "[DATE]" at bounding box center [149, 182] width 15 height 8
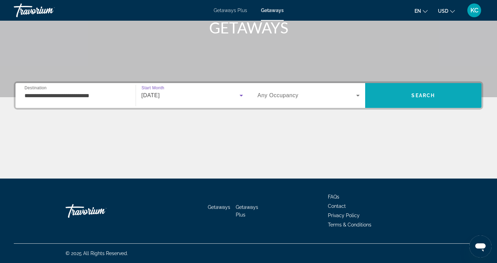
click at [389, 94] on span "Search" at bounding box center [423, 95] width 117 height 17
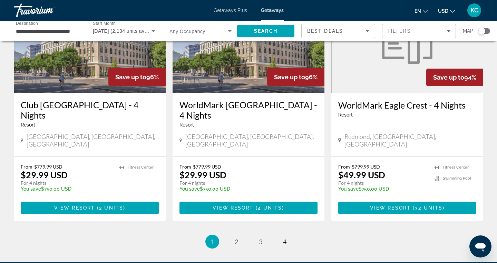
scroll to position [857, 0]
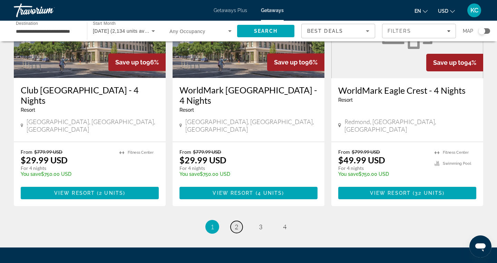
click at [236, 223] on span "2" at bounding box center [236, 227] width 3 height 8
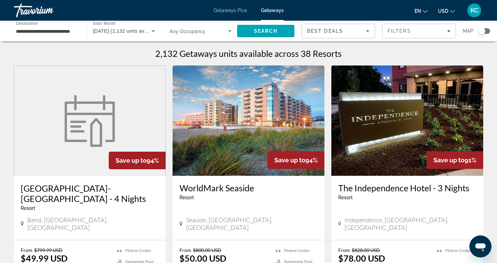
click at [251, 141] on img "Main content" at bounding box center [249, 121] width 152 height 110
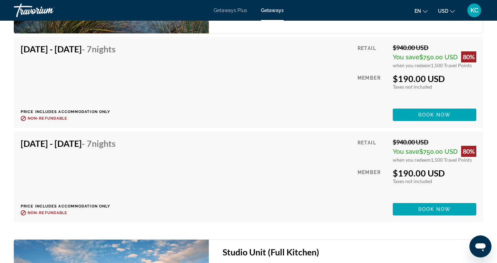
scroll to position [2329, 0]
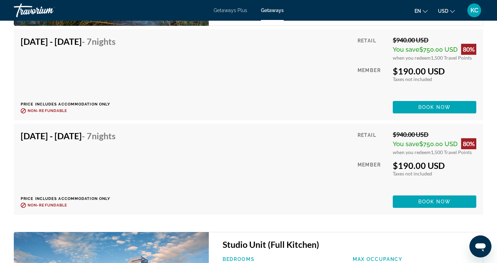
click at [249, 155] on div "Jan 23, 2026 - Jan 30, 2026 - 7 Nights Price includes accommodation only Refund…" at bounding box center [249, 169] width 456 height 77
click at [442, 199] on span "Book now" at bounding box center [434, 202] width 33 height 6
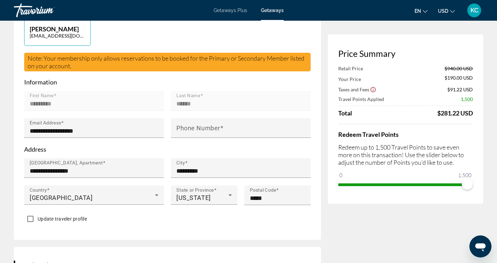
scroll to position [179, 0]
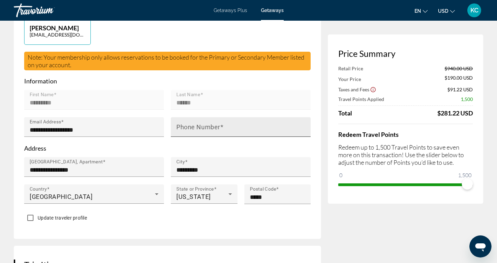
click at [187, 126] on mat-label "Phone Number" at bounding box center [198, 127] width 44 height 7
click at [187, 126] on input "Phone Number" at bounding box center [242, 130] width 133 height 8
type input "**********"
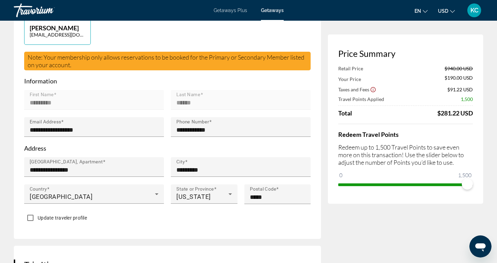
click at [159, 151] on p "Address" at bounding box center [167, 149] width 287 height 8
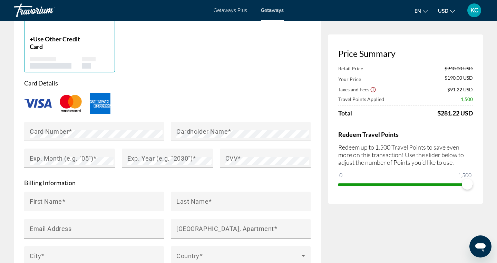
scroll to position [542, 0]
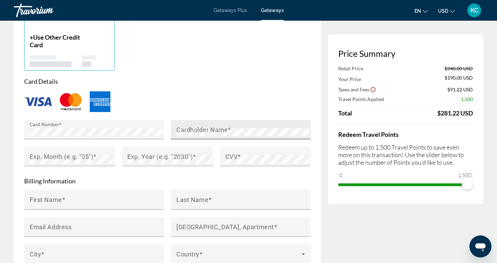
click at [196, 124] on div "Cardholder Name" at bounding box center [242, 129] width 133 height 19
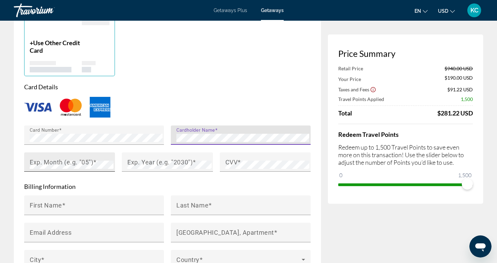
scroll to position [536, 0]
click at [50, 159] on mat-label "Exp. Month (e.g. "05")" at bounding box center [62, 162] width 64 height 7
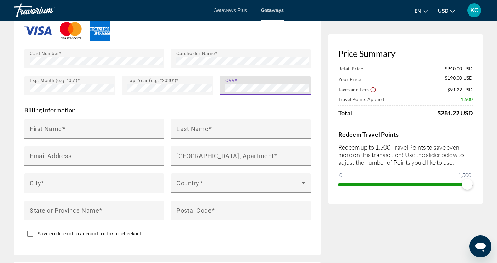
scroll to position [614, 0]
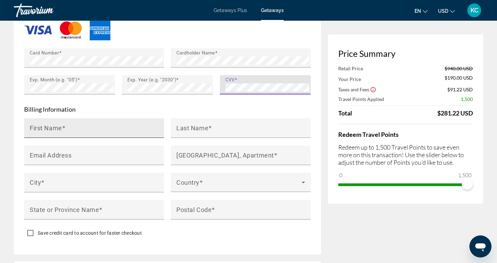
click at [115, 127] on input "First Name" at bounding box center [96, 131] width 133 height 8
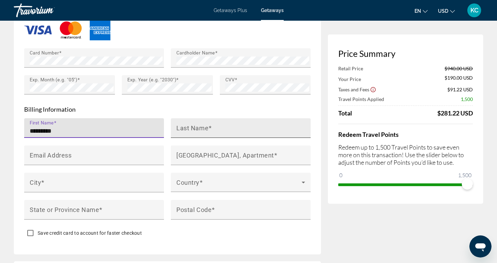
type input "*********"
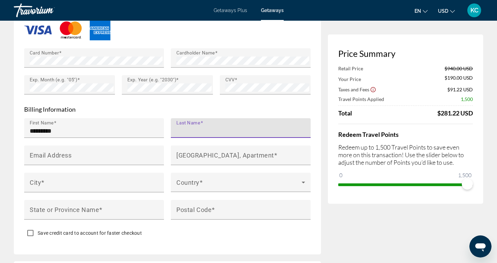
click at [230, 127] on input "Last Name" at bounding box center [242, 131] width 133 height 8
type input "******"
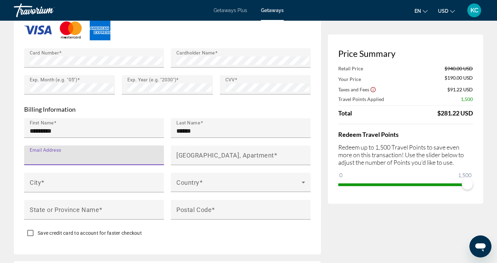
click at [145, 156] on input "Email Address" at bounding box center [96, 158] width 133 height 8
type input "**********"
click at [208, 156] on mat-label "[GEOGRAPHIC_DATA], Apartment" at bounding box center [225, 155] width 98 height 7
click at [208, 156] on input "[GEOGRAPHIC_DATA], Apartment" at bounding box center [242, 158] width 133 height 8
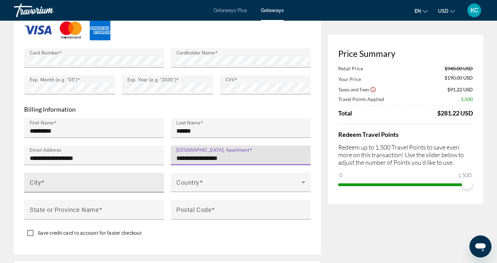
type input "**********"
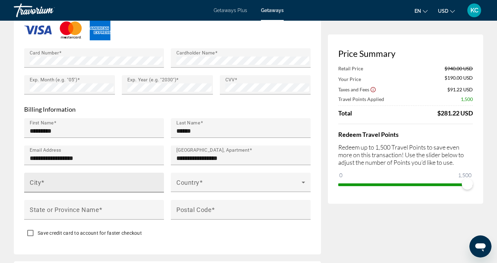
click at [146, 178] on div "City" at bounding box center [96, 183] width 133 height 20
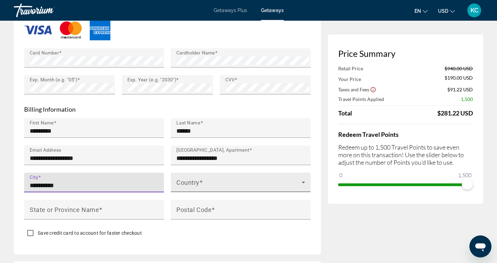
type input "*********"
click at [185, 181] on span "Main content" at bounding box center [238, 185] width 125 height 8
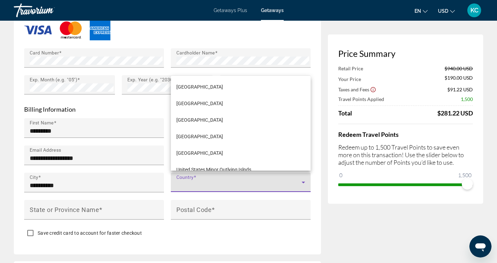
scroll to position [3943, 0]
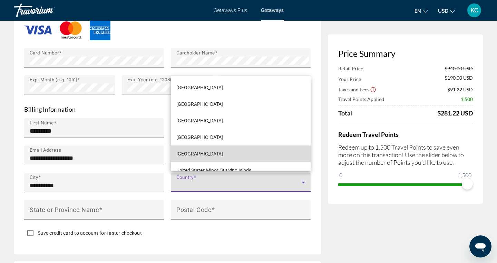
click at [194, 153] on span "[GEOGRAPHIC_DATA]" at bounding box center [199, 154] width 47 height 8
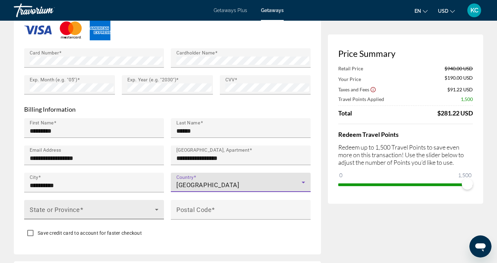
click at [127, 212] on span "Main content" at bounding box center [92, 212] width 125 height 8
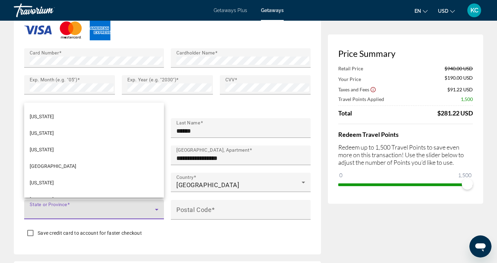
scroll to position [732, 0]
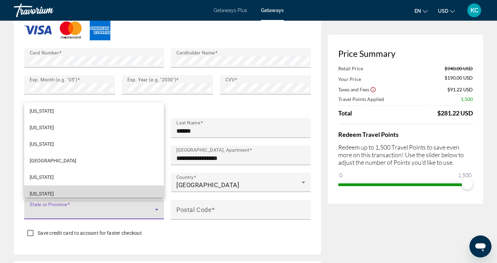
click at [115, 190] on mat-option "[US_STATE]" at bounding box center [94, 194] width 140 height 17
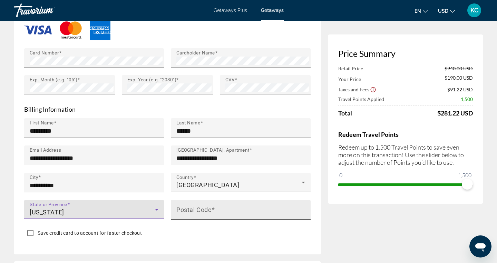
click at [196, 211] on input "Postal Code" at bounding box center [242, 213] width 133 height 8
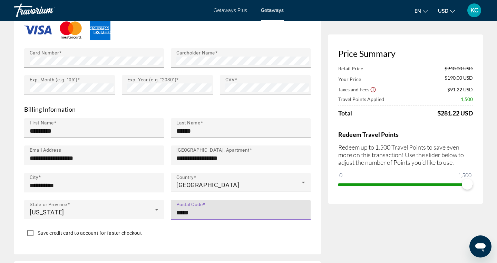
type input "*****"
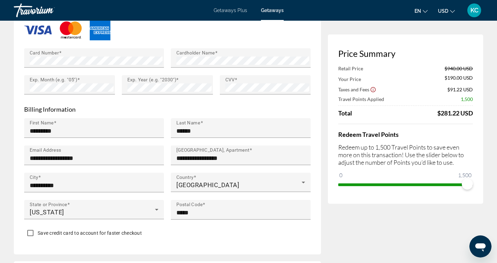
click at [187, 236] on div "Save credit card to account for faster checkout" at bounding box center [167, 233] width 287 height 13
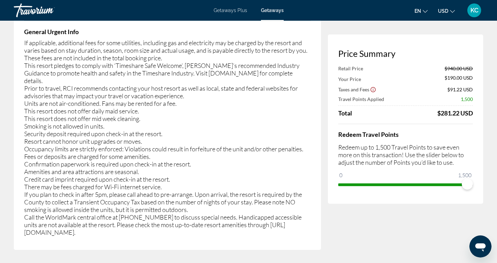
scroll to position [1387, 0]
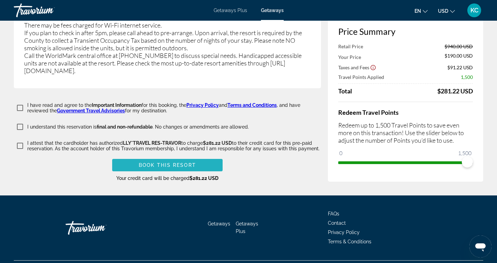
click at [165, 163] on span "Book this Resort" at bounding box center [167, 166] width 57 height 6
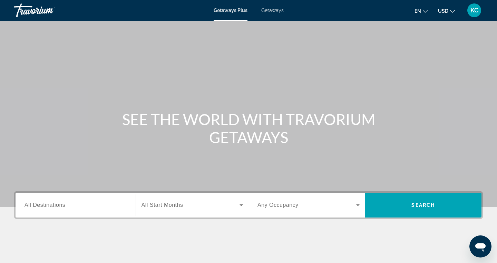
click at [277, 10] on span "Getaways" at bounding box center [272, 11] width 22 height 6
click at [56, 204] on span "All Destinations" at bounding box center [45, 205] width 41 height 6
click at [56, 204] on input "Destination All Destinations" at bounding box center [76, 206] width 102 height 8
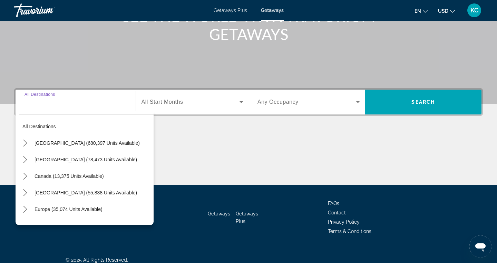
scroll to position [110, 0]
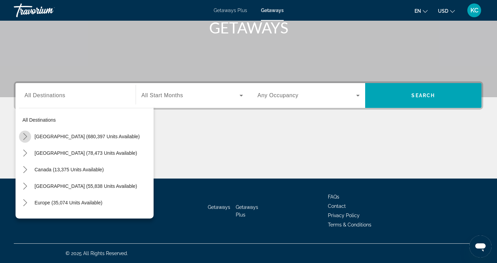
click at [25, 136] on icon "Toggle United States (680,397 units available) submenu" at bounding box center [25, 136] width 7 height 7
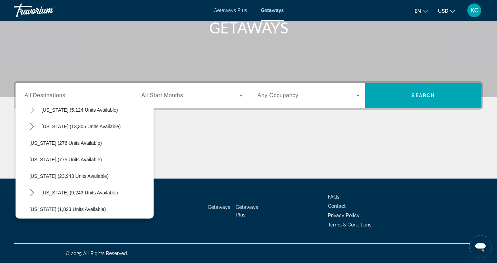
scroll to position [474, 0]
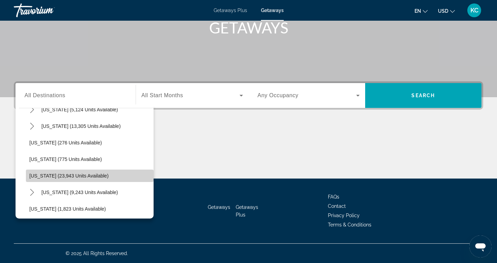
click at [64, 175] on span "[US_STATE] (23,943 units available)" at bounding box center [68, 176] width 79 height 6
type input "**********"
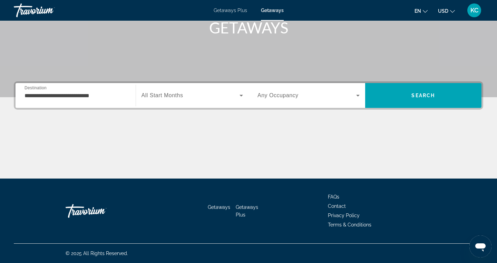
click at [165, 97] on span "All Start Months" at bounding box center [163, 96] width 42 height 6
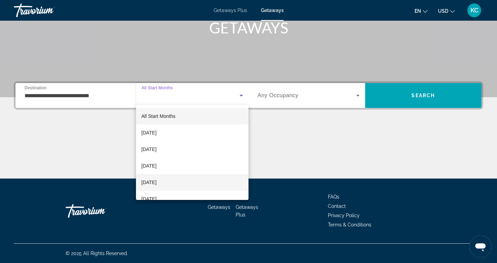
click at [157, 183] on span "[DATE]" at bounding box center [149, 182] width 15 height 8
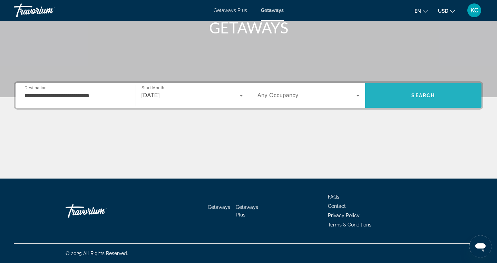
click at [381, 97] on span "Search" at bounding box center [423, 95] width 117 height 17
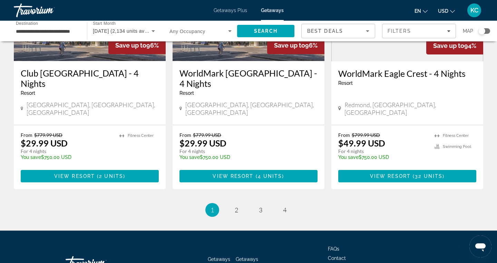
scroll to position [880, 0]
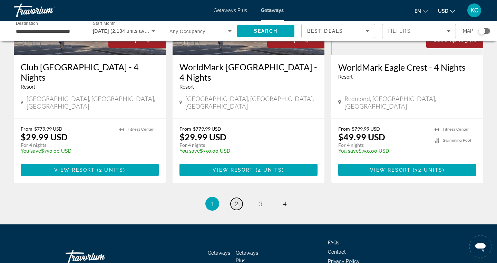
click at [236, 200] on span "2" at bounding box center [236, 204] width 3 height 8
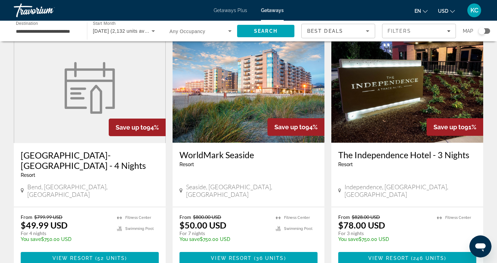
scroll to position [36, 0]
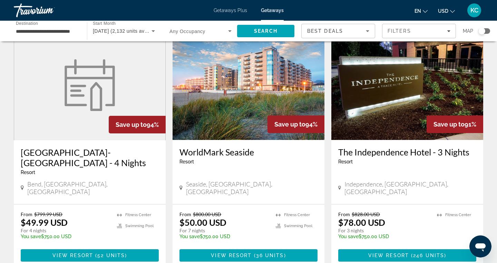
click at [268, 114] on img "Main content" at bounding box center [249, 85] width 152 height 110
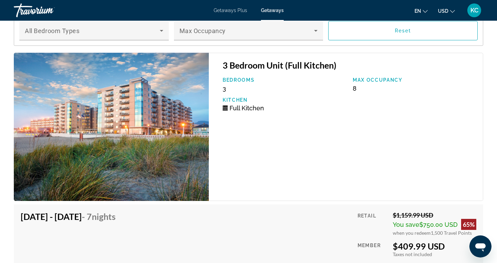
scroll to position [1344, 0]
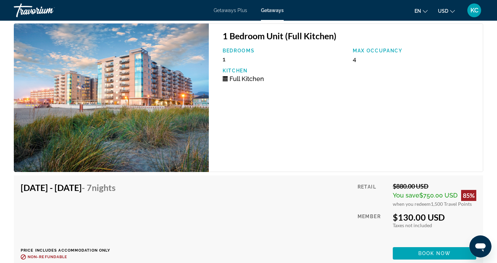
click at [235, 183] on div "[DATE] - [DATE] - 7 Nights Price includes accommodation only Refundable until :…" at bounding box center [249, 221] width 456 height 77
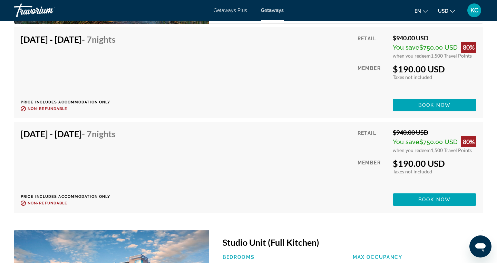
scroll to position [2334, 0]
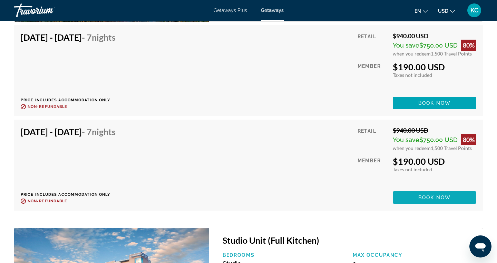
click at [432, 195] on span "Book now" at bounding box center [434, 198] width 33 height 6
